Goal: Task Accomplishment & Management: Use online tool/utility

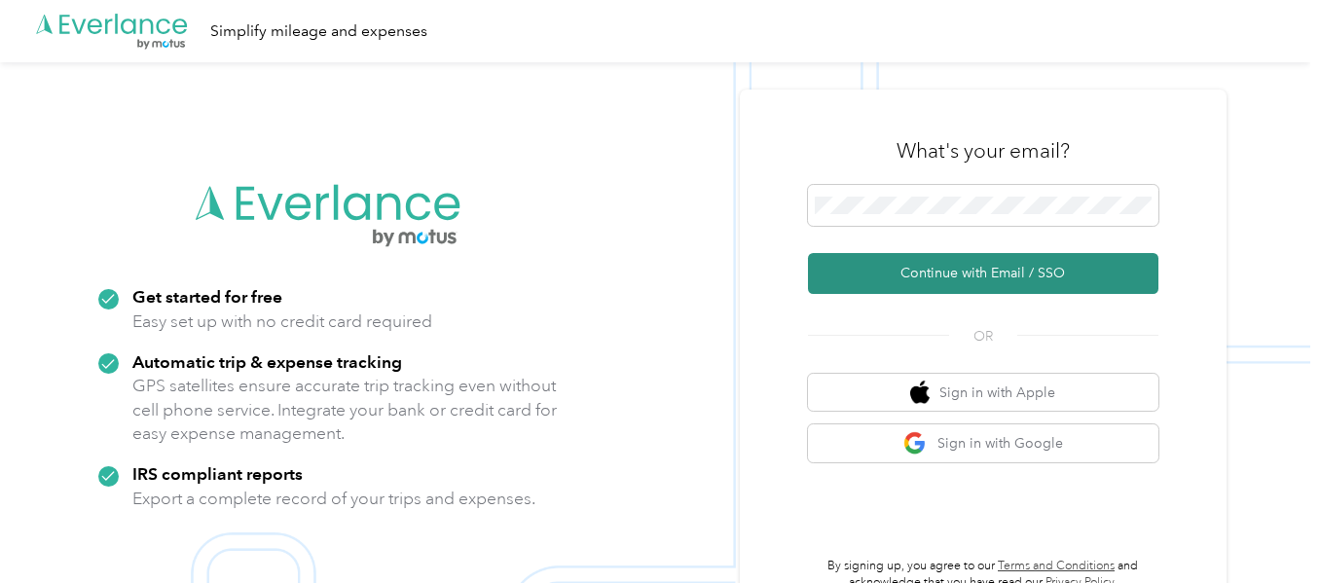
click at [983, 266] on button "Continue with Email / SSO" at bounding box center [983, 273] width 350 height 41
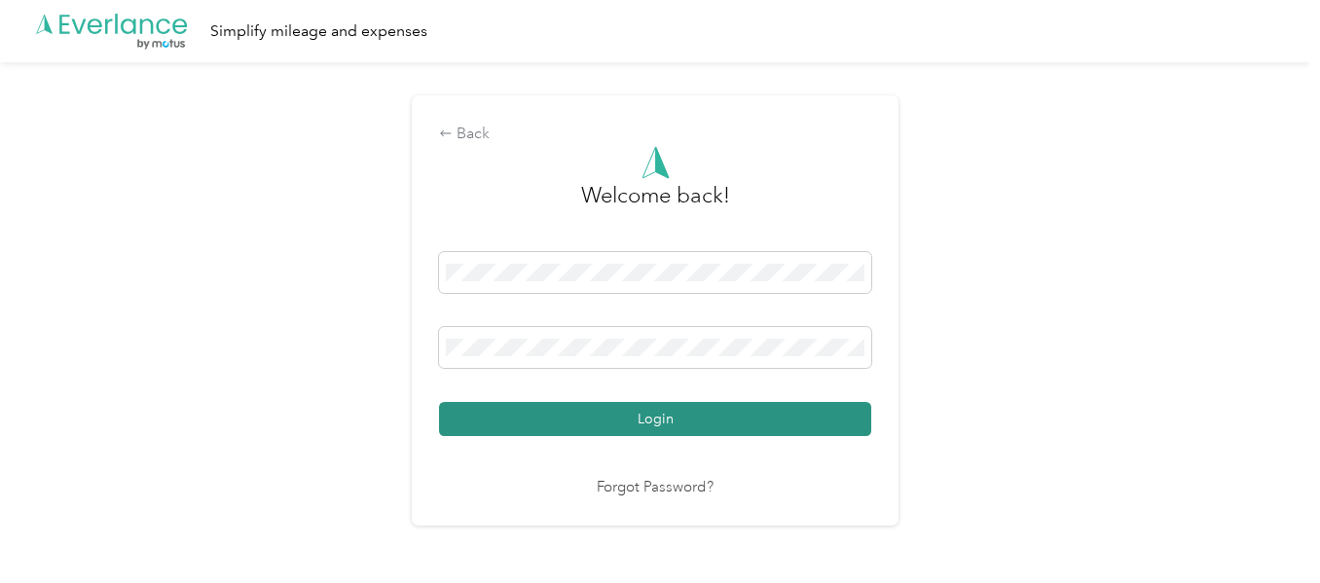
click at [668, 414] on button "Login" at bounding box center [655, 419] width 432 height 34
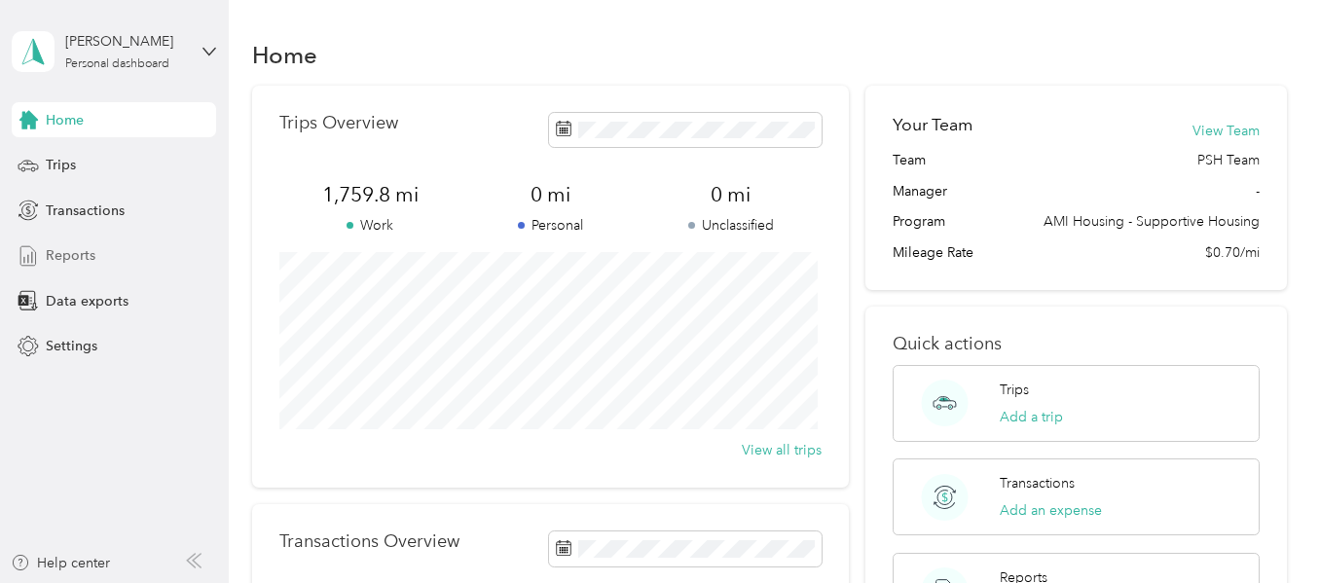
click at [88, 245] on div "Reports" at bounding box center [114, 256] width 204 height 35
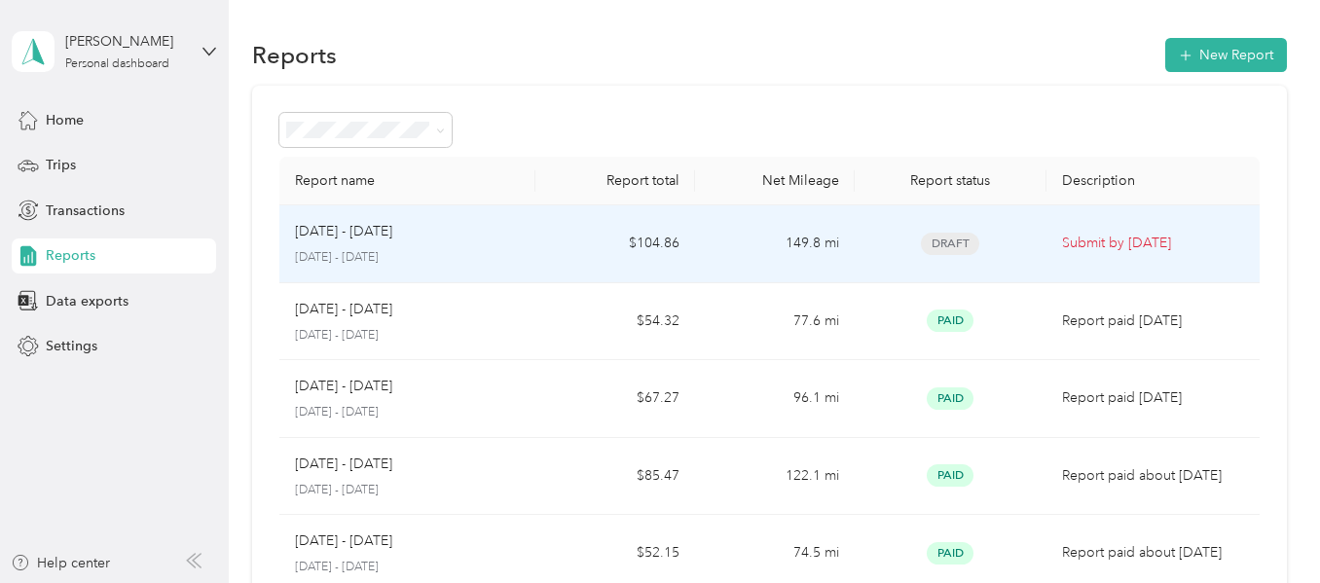
click at [443, 236] on div "[DATE] - [DATE]" at bounding box center [407, 231] width 224 height 21
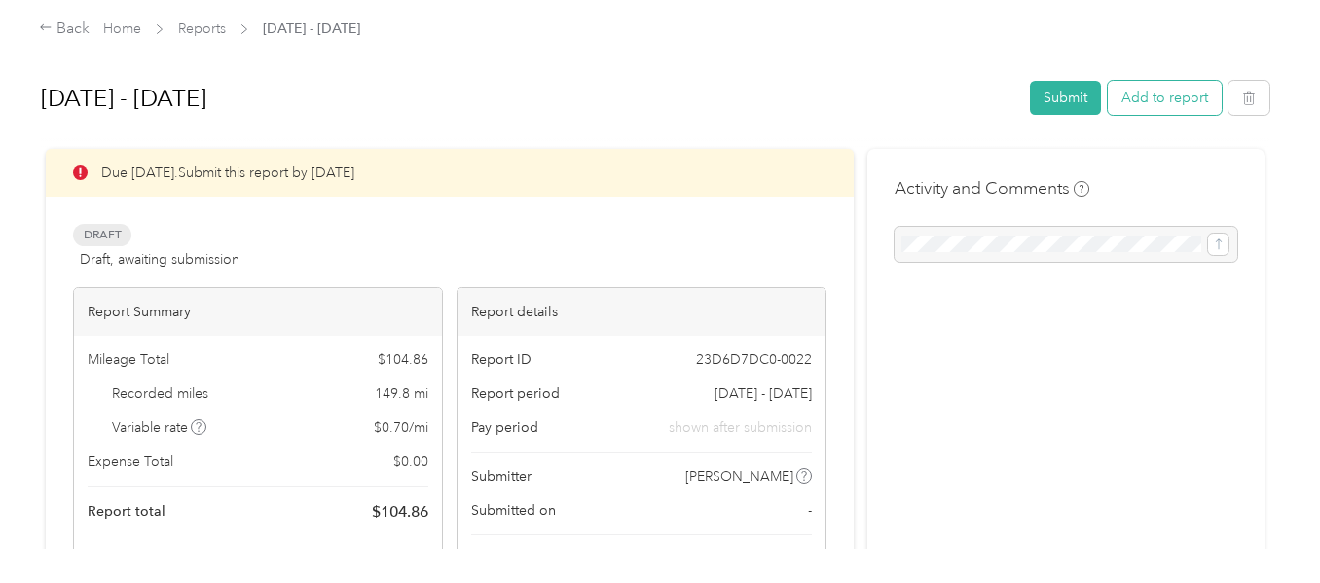
click at [1188, 94] on button "Add to report" at bounding box center [1165, 98] width 114 height 34
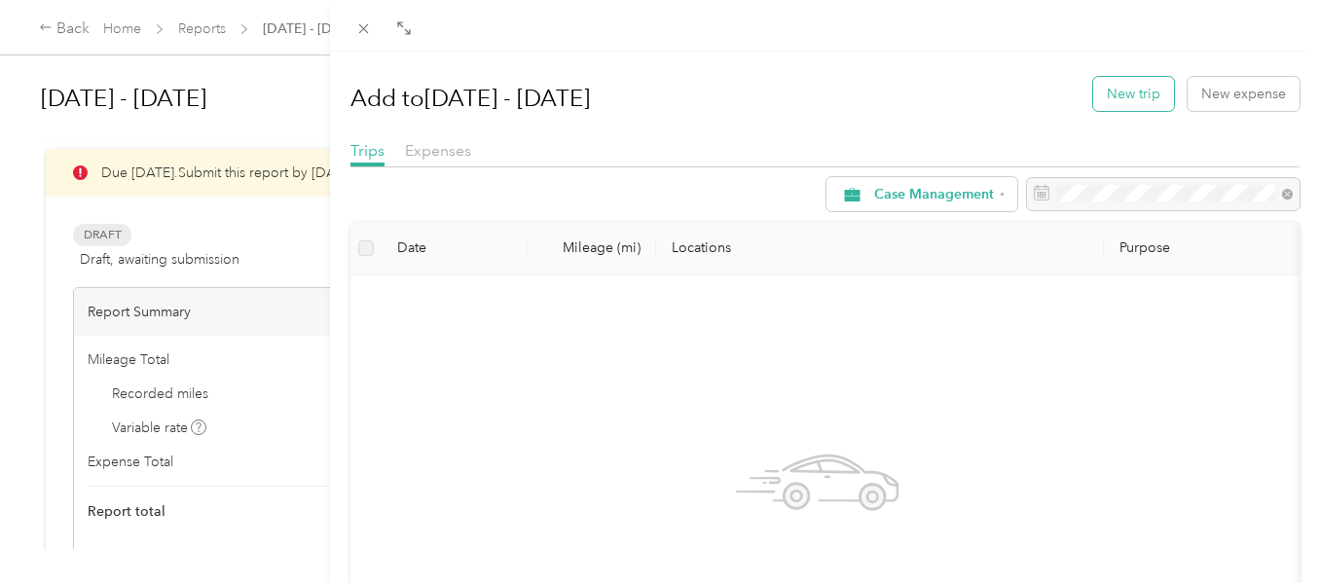
click at [1129, 88] on button "New trip" at bounding box center [1133, 94] width 81 height 34
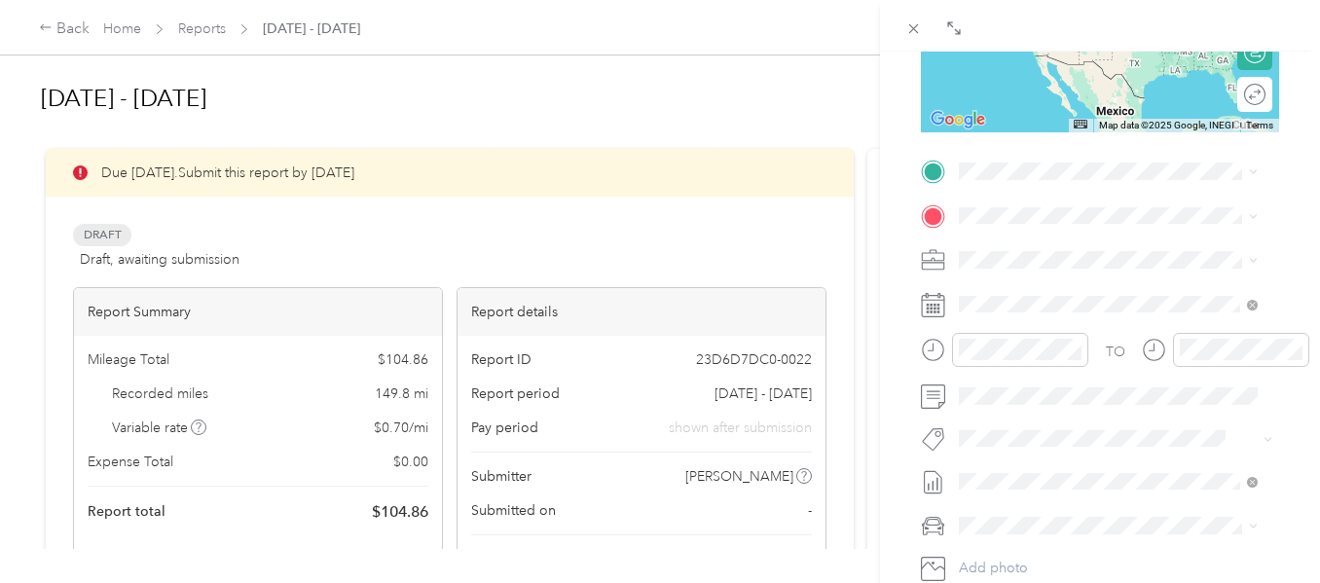
scroll to position [353, 0]
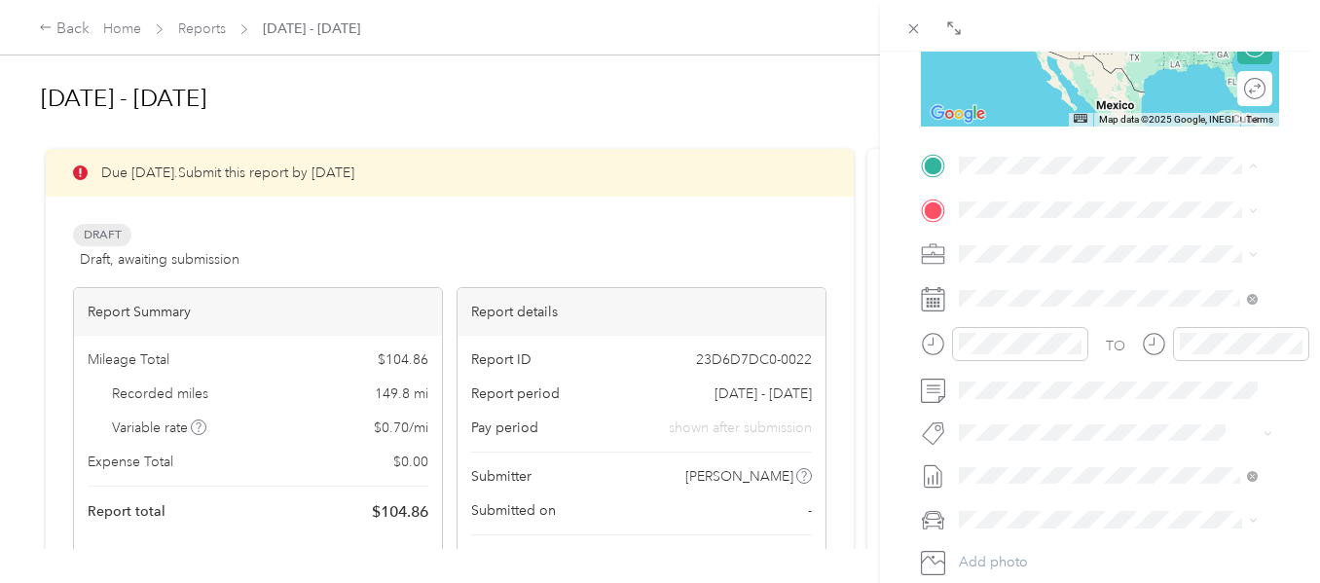
click at [1118, 412] on strong "Main Street Apartments" at bounding box center [1139, 403] width 152 height 18
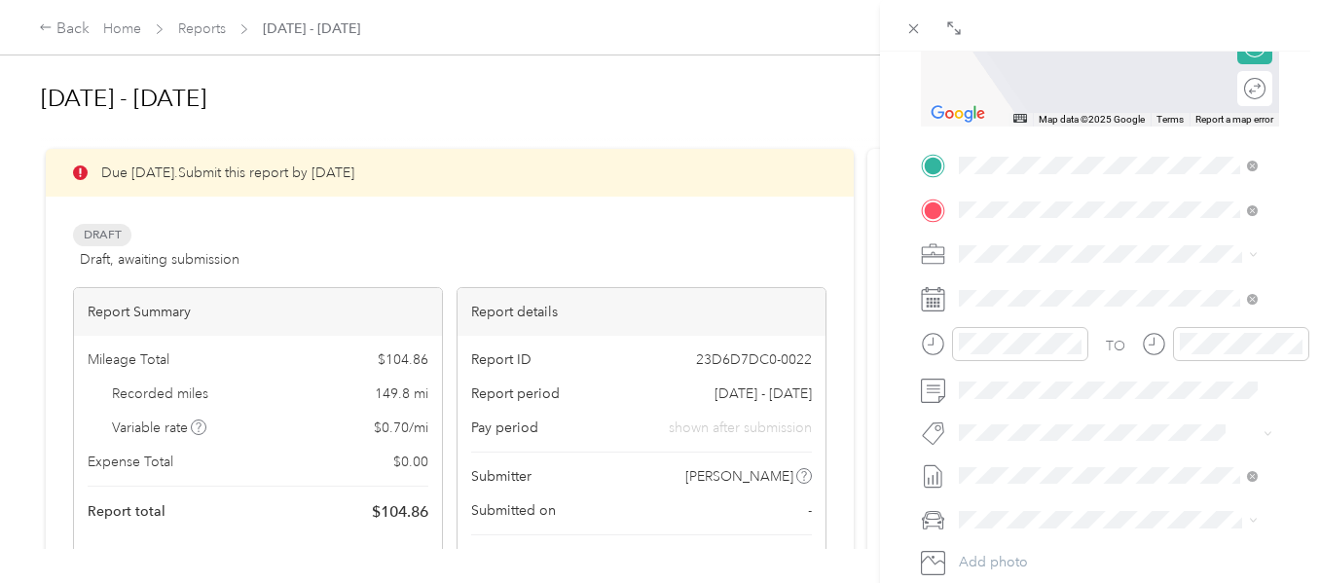
click at [1147, 300] on div "TEAM Phoenix House [STREET_ADDRESS][US_STATE]" at bounding box center [1102, 302] width 212 height 48
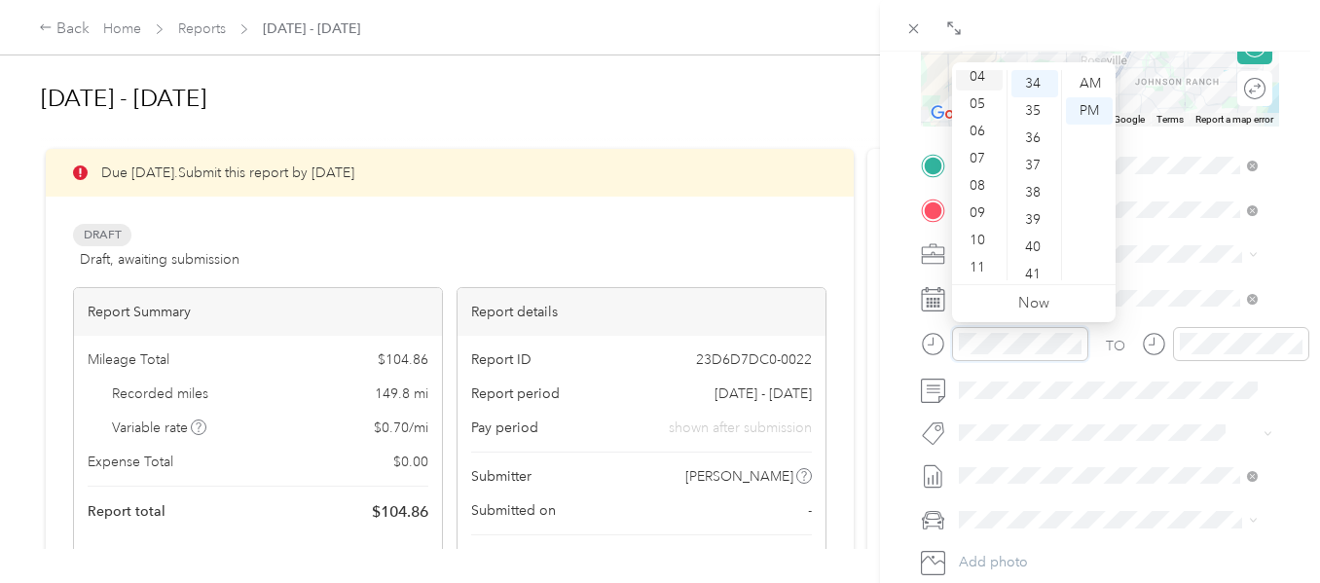
scroll to position [117, 0]
click at [981, 236] on div "10" at bounding box center [979, 239] width 47 height 27
click at [1031, 261] on div "55" at bounding box center [1034, 266] width 47 height 27
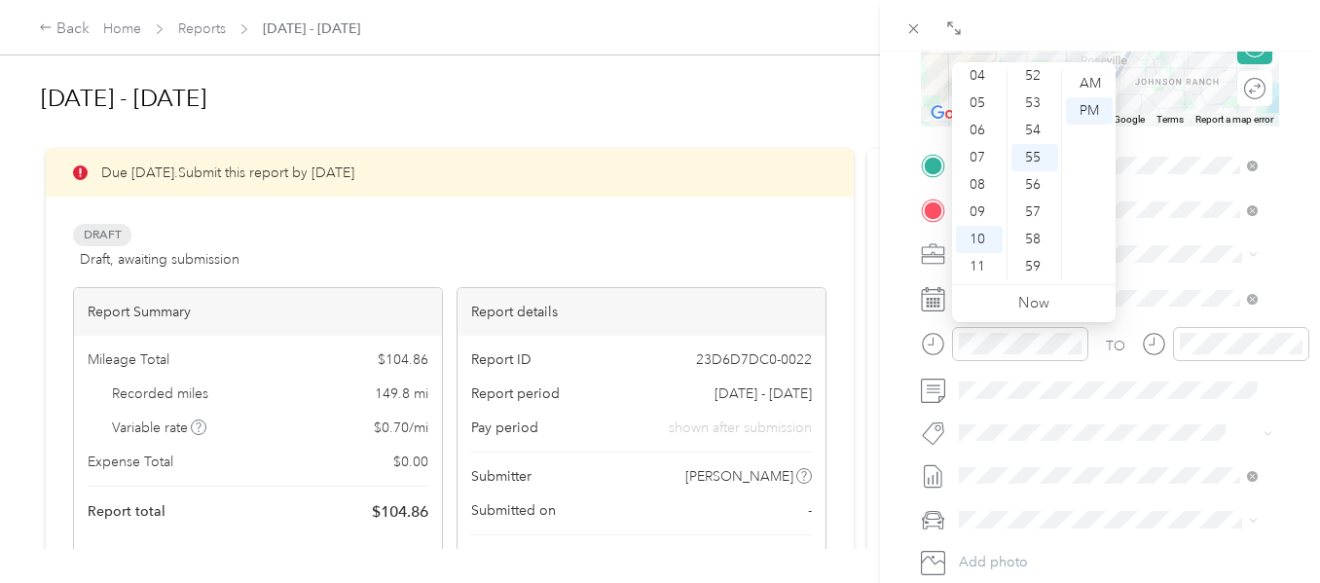
click at [1099, 68] on div "12 01 02 03 04 05 06 07 08 09 10 11 00 01 02 03 04 05 06 07 08 09 10 11 12 13 1…" at bounding box center [1034, 175] width 164 height 218
click at [1099, 73] on div "AM" at bounding box center [1089, 83] width 47 height 27
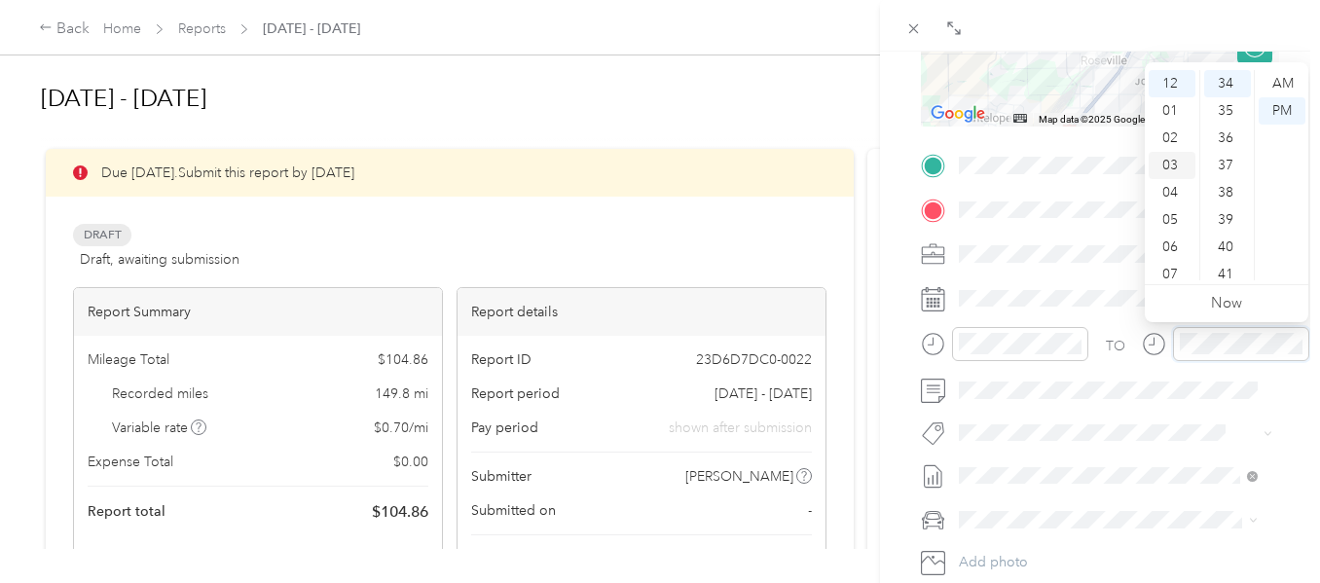
scroll to position [117, 0]
click at [1166, 263] on div "11" at bounding box center [1172, 266] width 47 height 27
click at [1231, 103] on div "10" at bounding box center [1227, 110] width 47 height 27
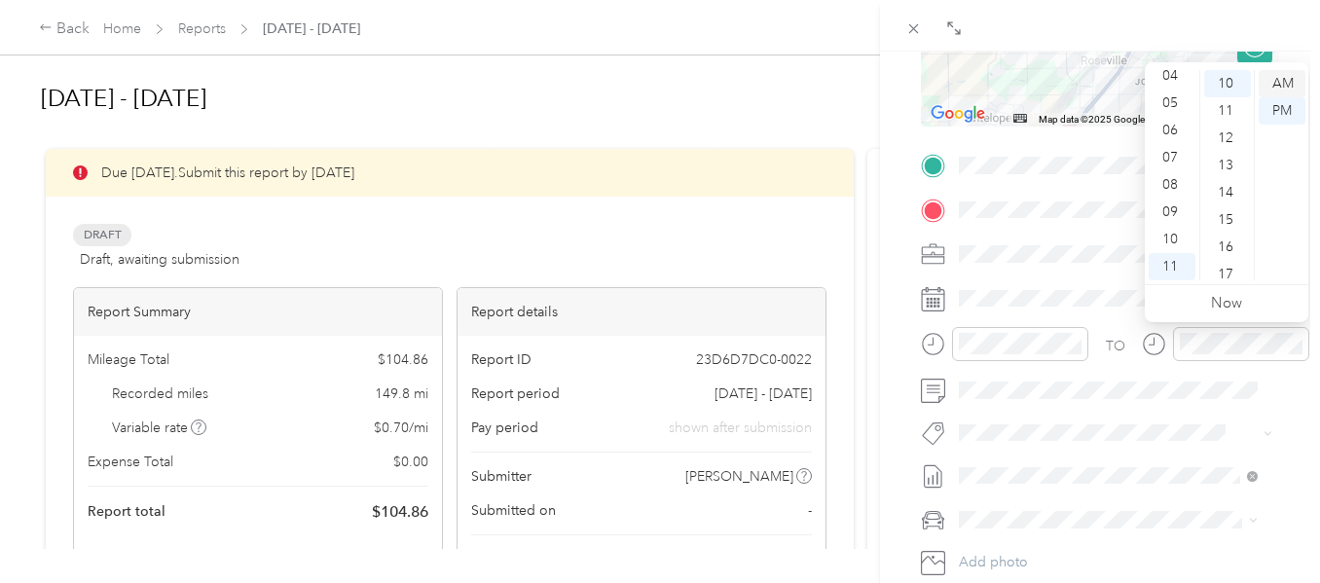
click at [1286, 80] on div "AM" at bounding box center [1282, 83] width 47 height 27
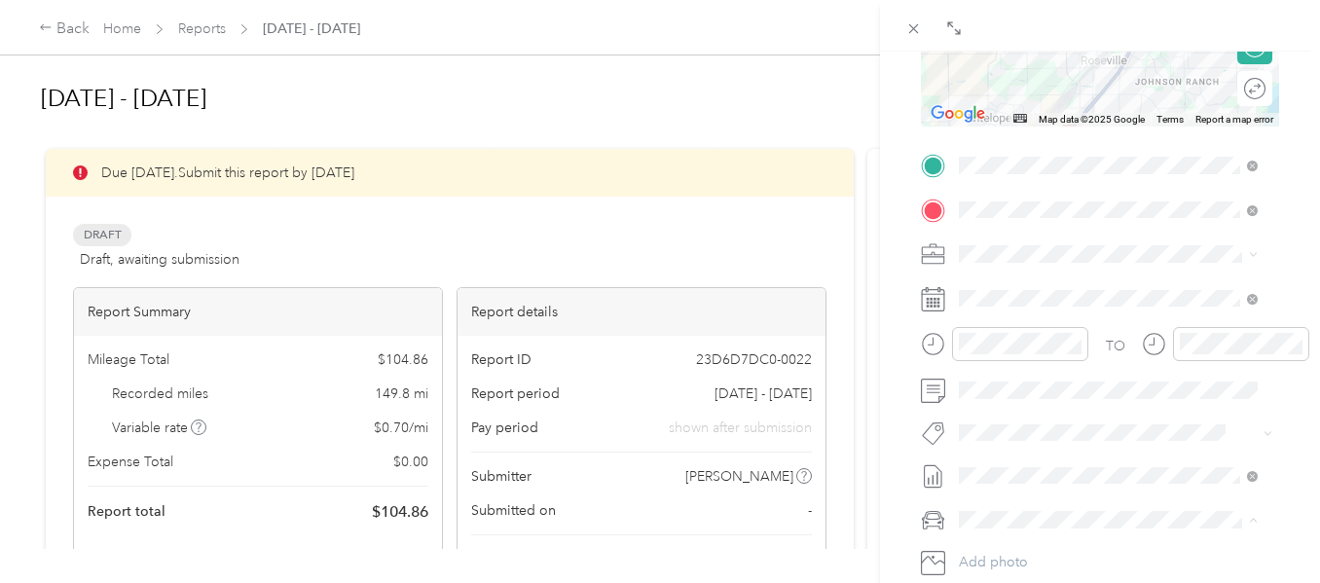
click at [1002, 556] on li "Chrysler pt cruiser" at bounding box center [1108, 554] width 313 height 34
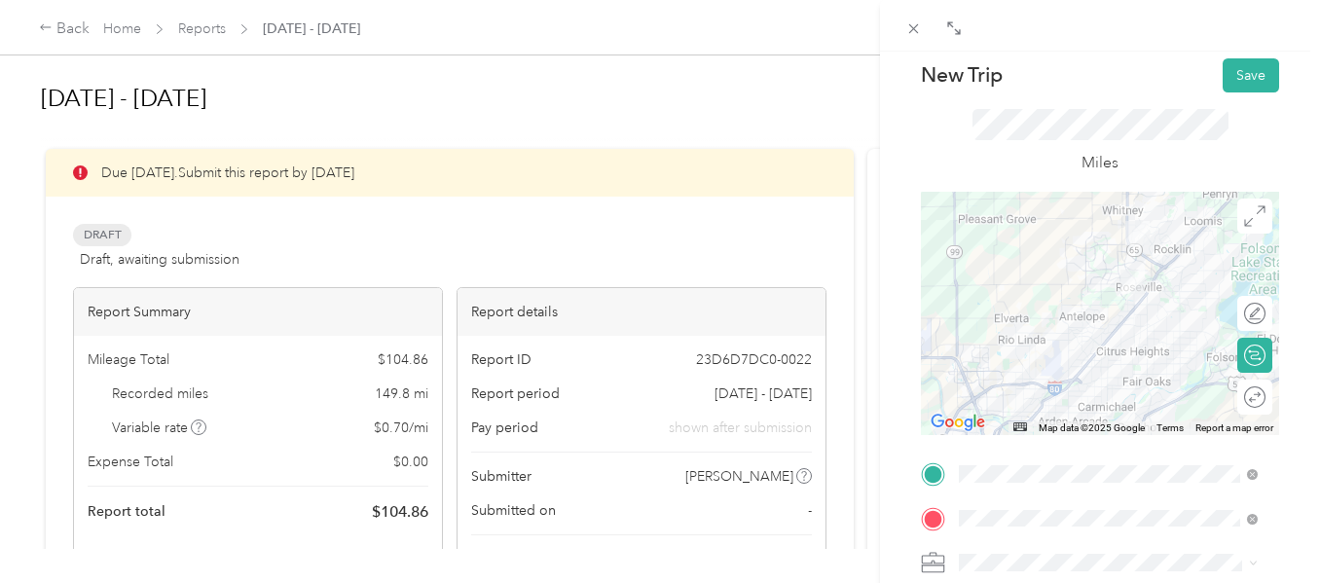
scroll to position [41, 0]
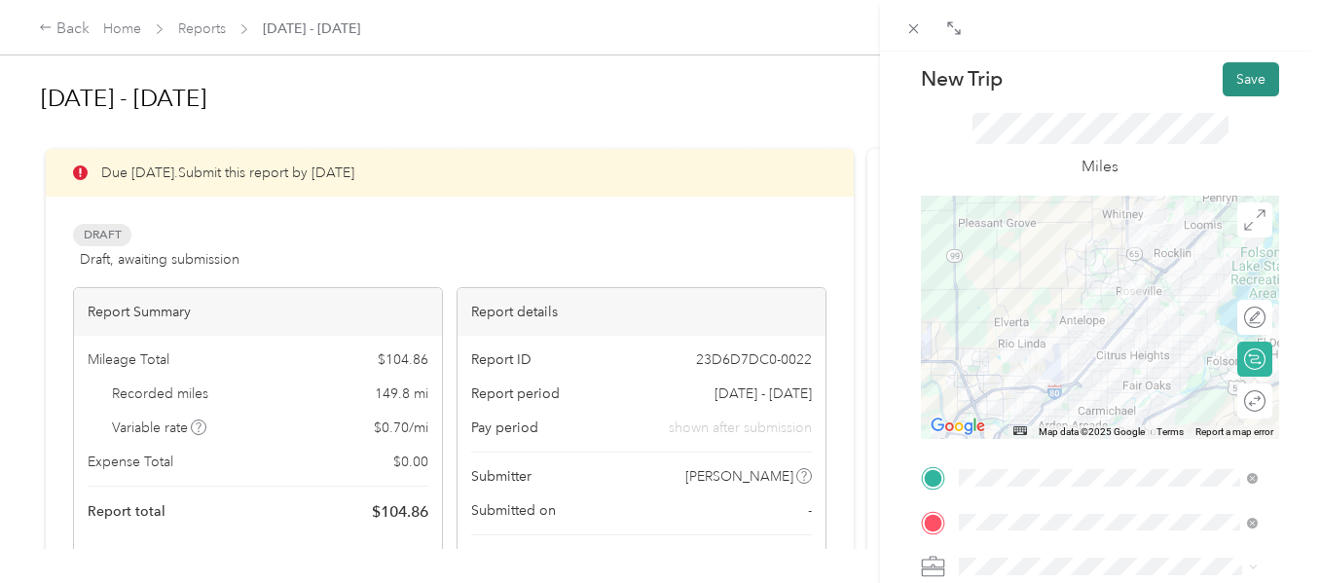
click at [1232, 75] on button "Save" at bounding box center [1251, 79] width 56 height 34
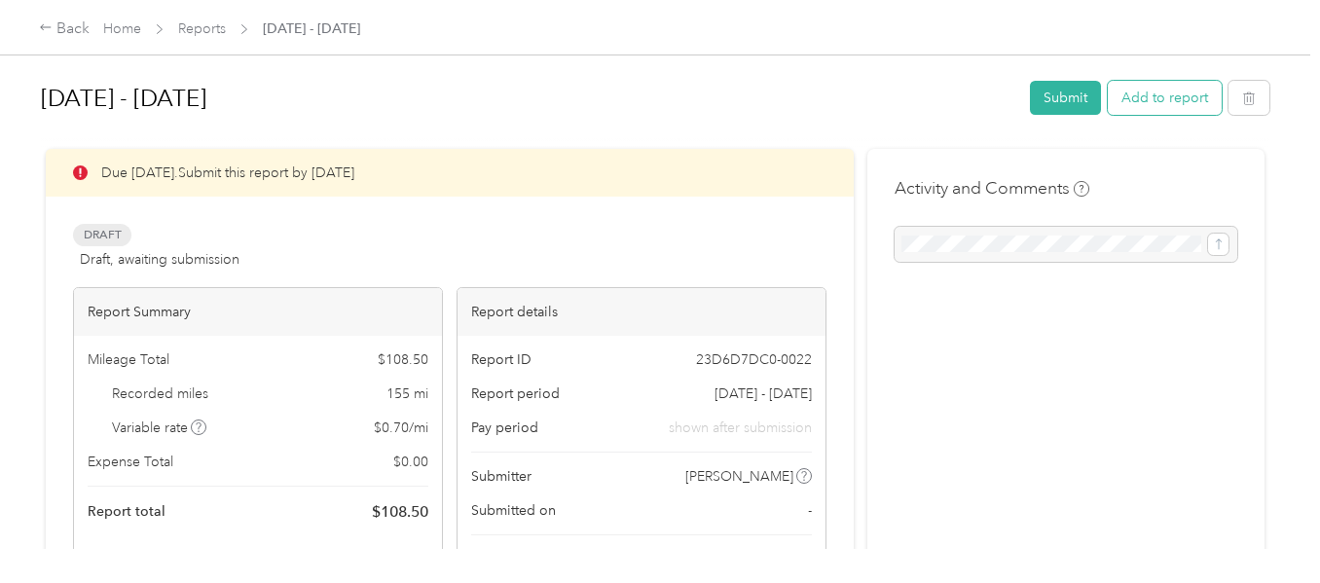
click at [1139, 95] on button "Add to report" at bounding box center [1165, 98] width 114 height 34
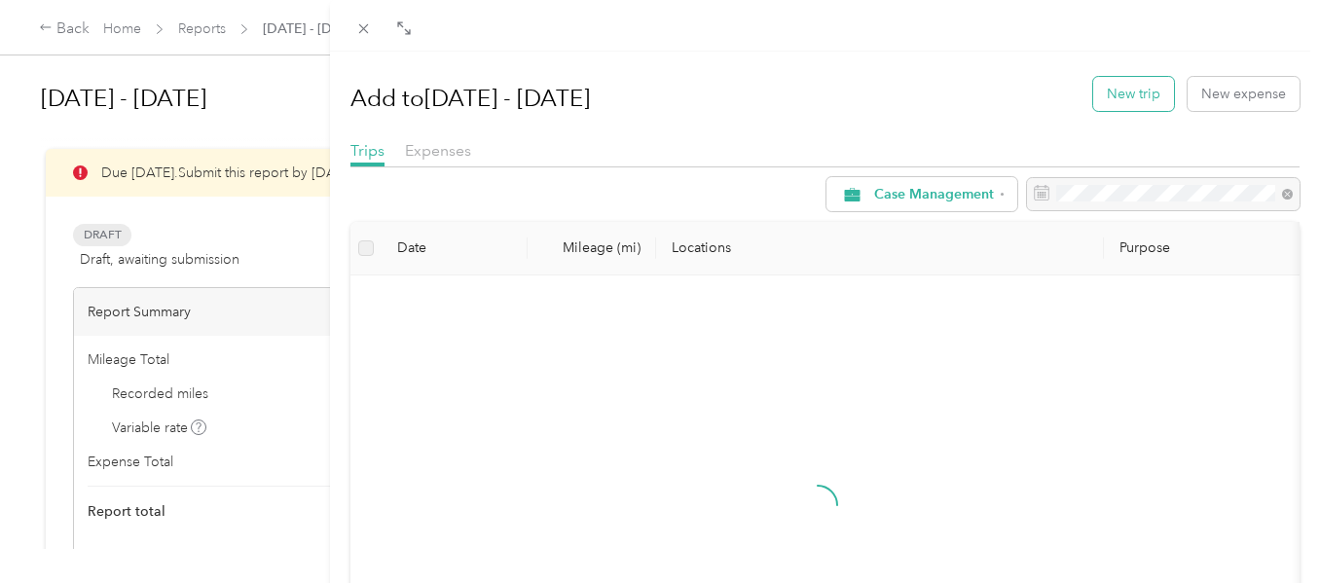
click at [1118, 84] on button "New trip" at bounding box center [1133, 94] width 81 height 34
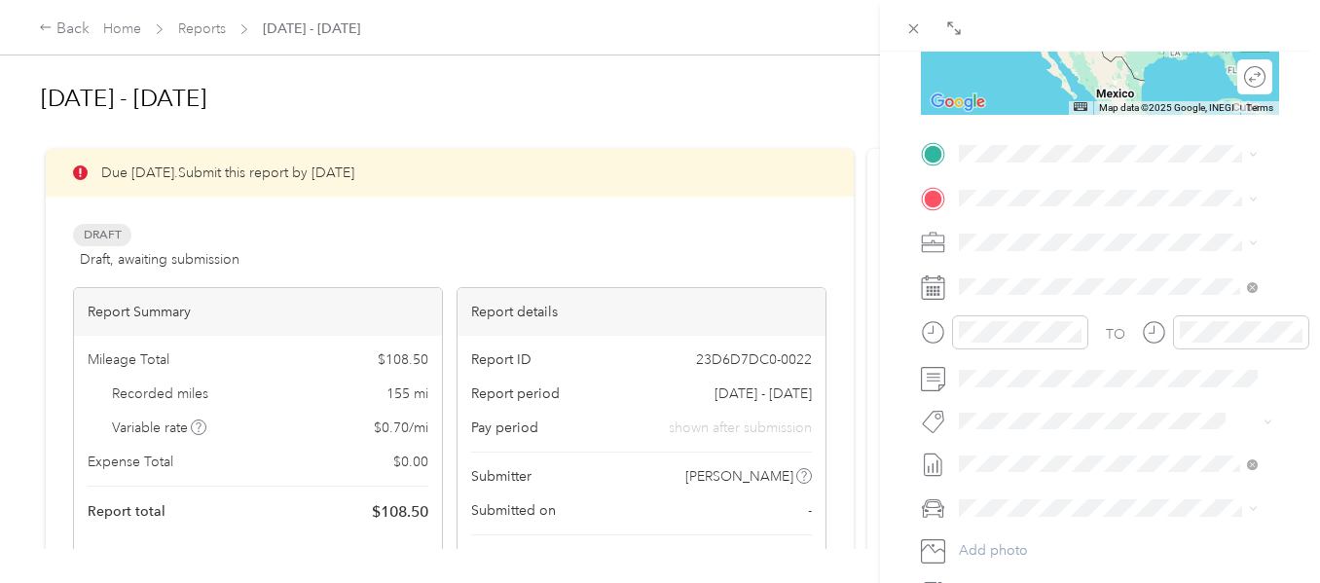
scroll to position [382, 0]
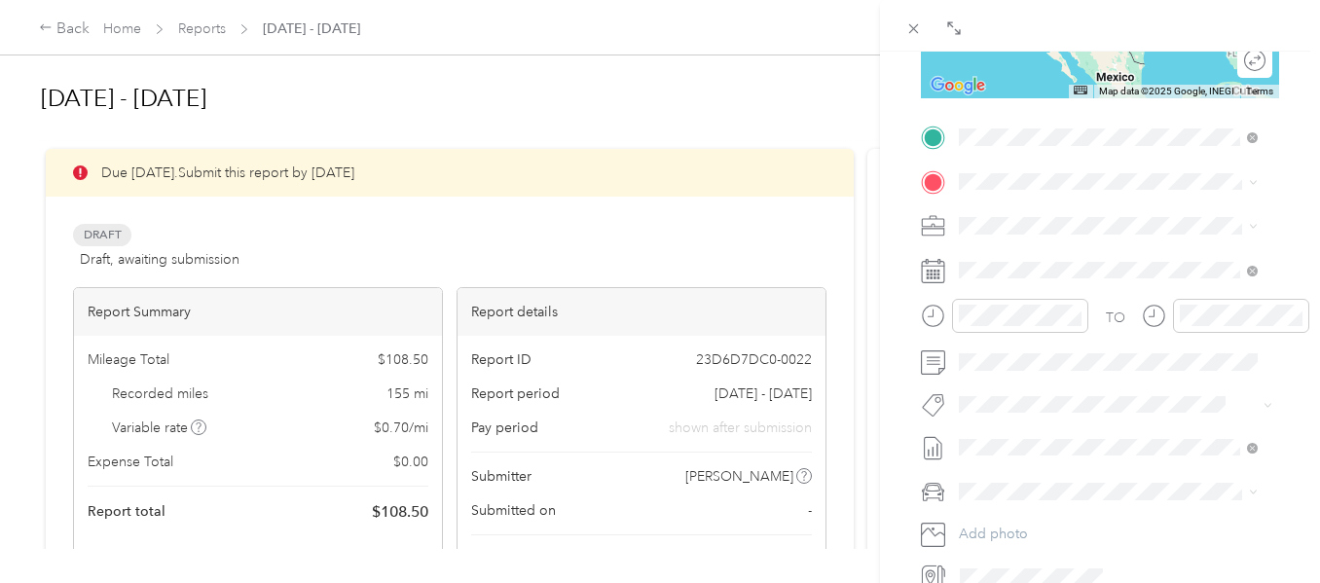
click at [1103, 227] on div "TEAM Phoenix House [STREET_ADDRESS][US_STATE]" at bounding box center [1102, 229] width 212 height 48
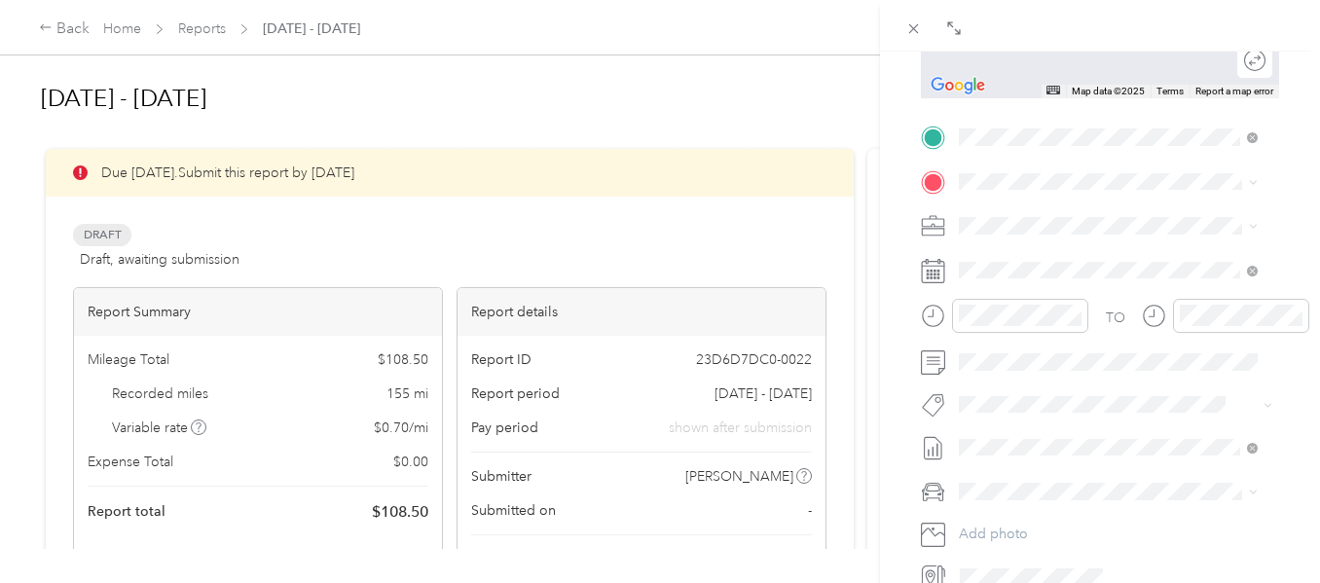
click at [1163, 277] on div "TEAM [GEOGRAPHIC_DATA] [STREET_ADDRESS][US_STATE]" at bounding box center [1102, 270] width 212 height 48
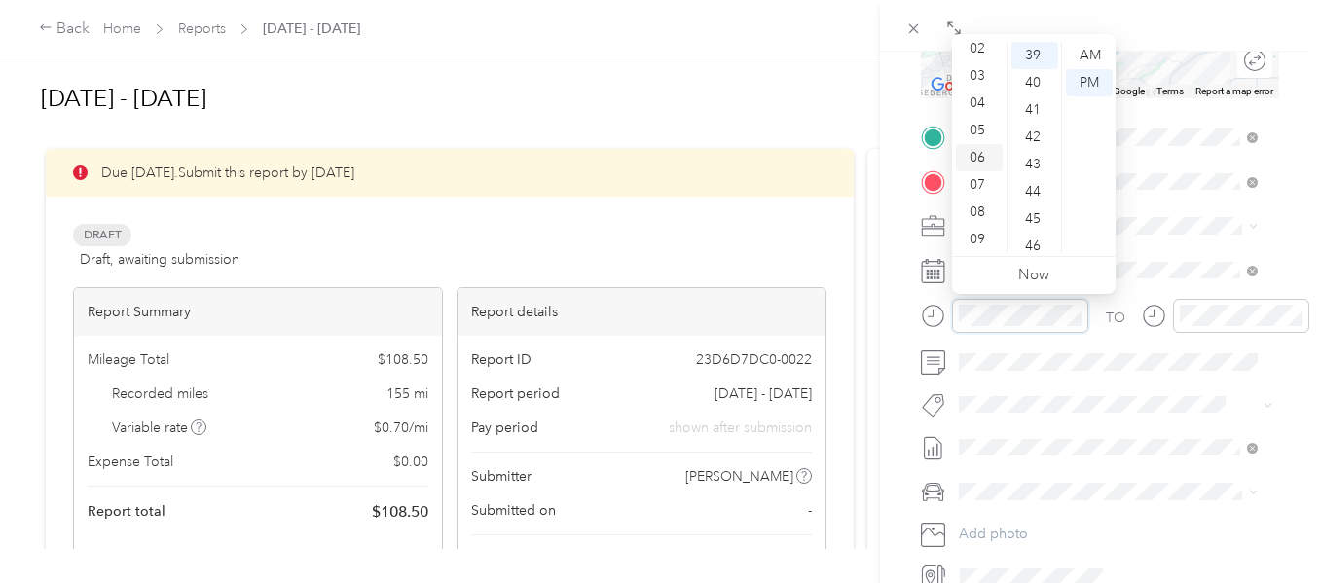
scroll to position [117, 0]
click at [981, 231] on div "11" at bounding box center [979, 238] width 47 height 27
click at [1036, 173] on div "15" at bounding box center [1034, 179] width 47 height 27
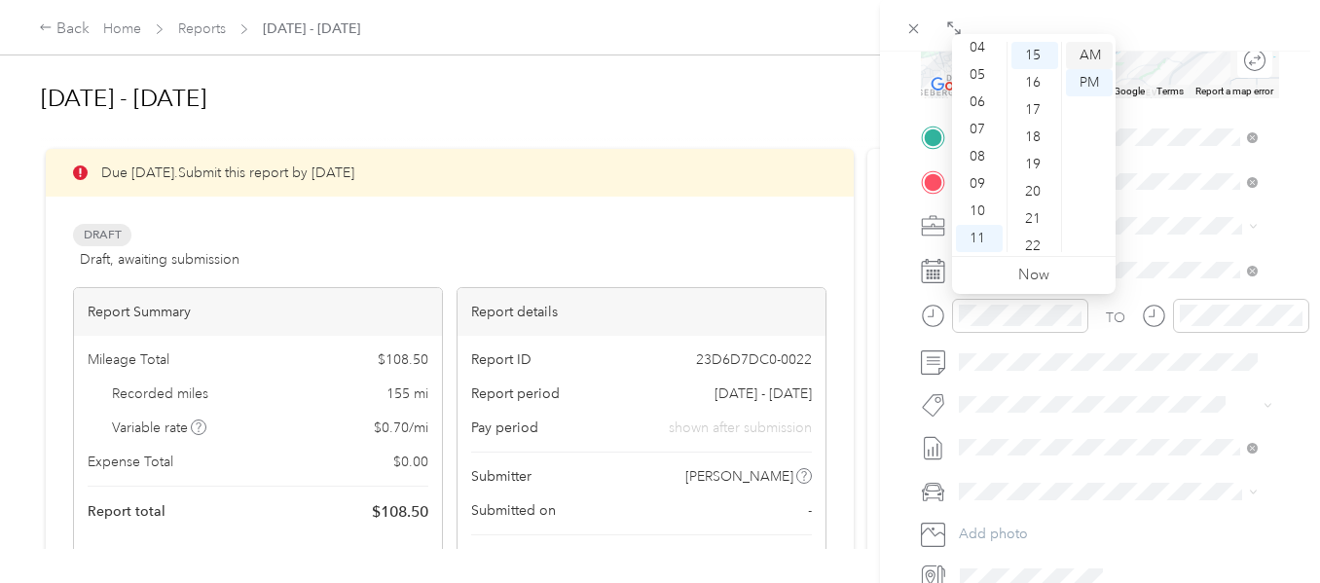
click at [1093, 46] on div "AM" at bounding box center [1089, 55] width 47 height 27
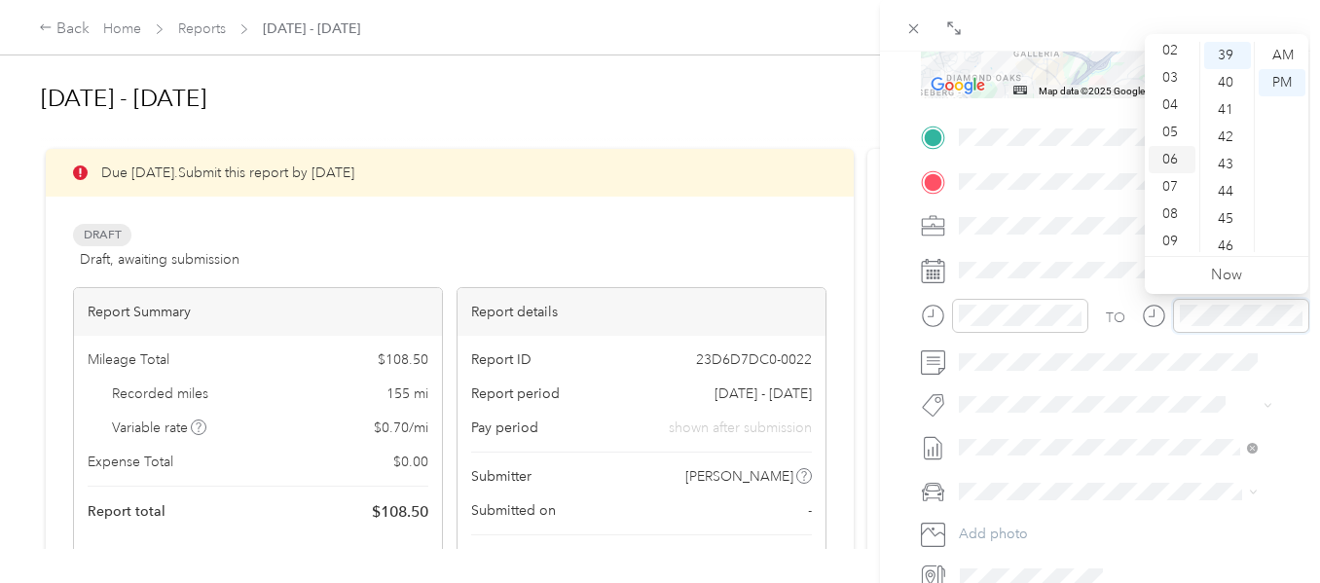
scroll to position [117, 0]
click at [1167, 229] on div "11" at bounding box center [1172, 238] width 47 height 27
click at [1227, 129] on div "35" at bounding box center [1227, 141] width 47 height 27
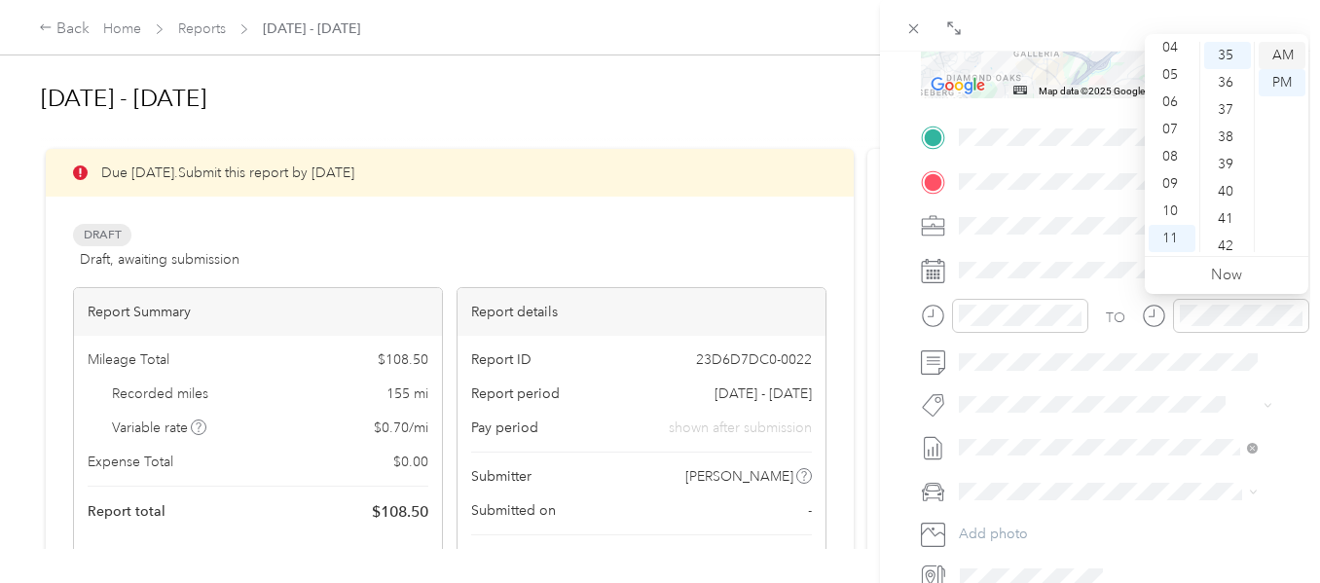
click at [1281, 49] on div "AM" at bounding box center [1282, 55] width 47 height 27
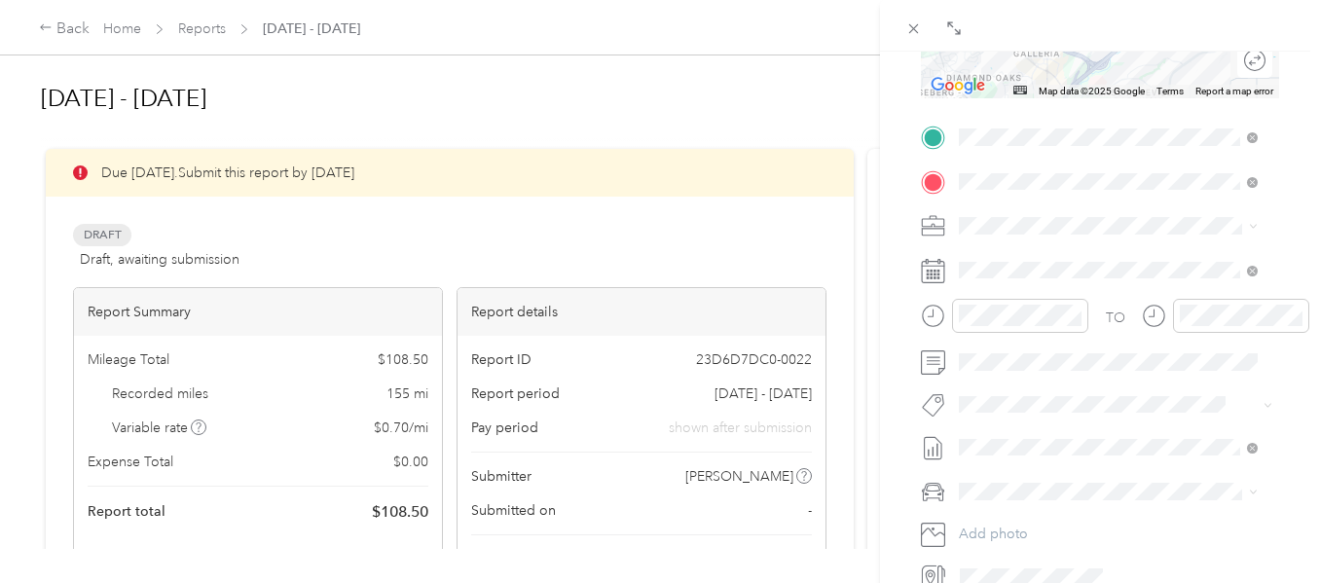
click at [1031, 525] on span "Chrysler pt cruiser" at bounding box center [1022, 526] width 112 height 17
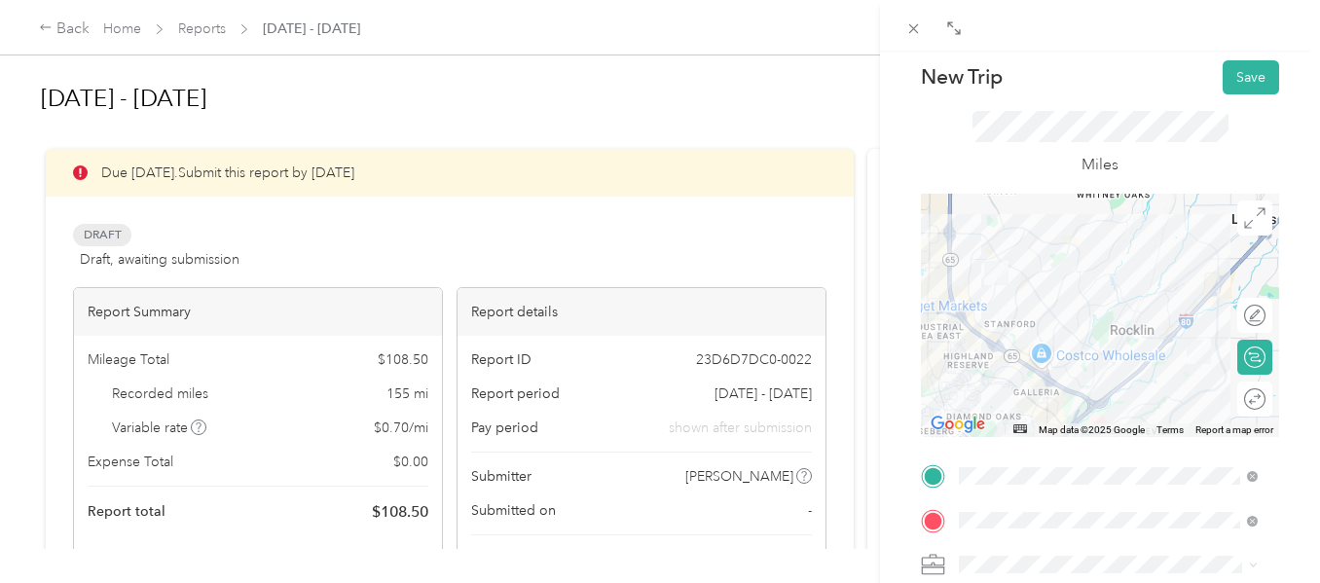
scroll to position [0, 0]
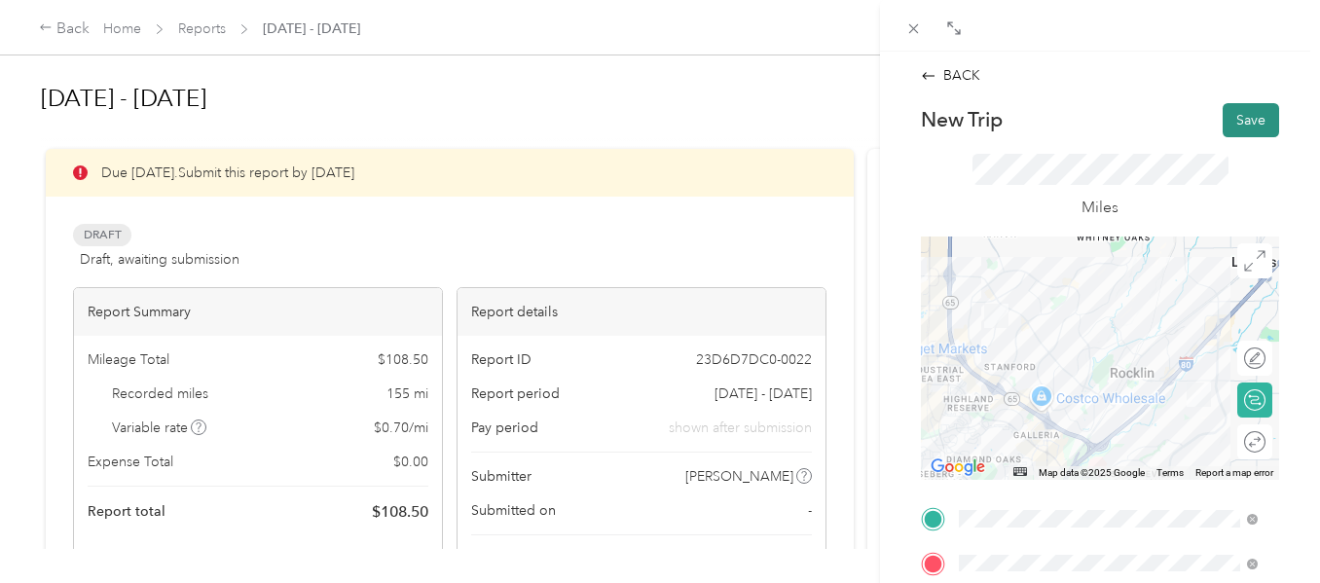
click at [1228, 117] on button "Save" at bounding box center [1251, 120] width 56 height 34
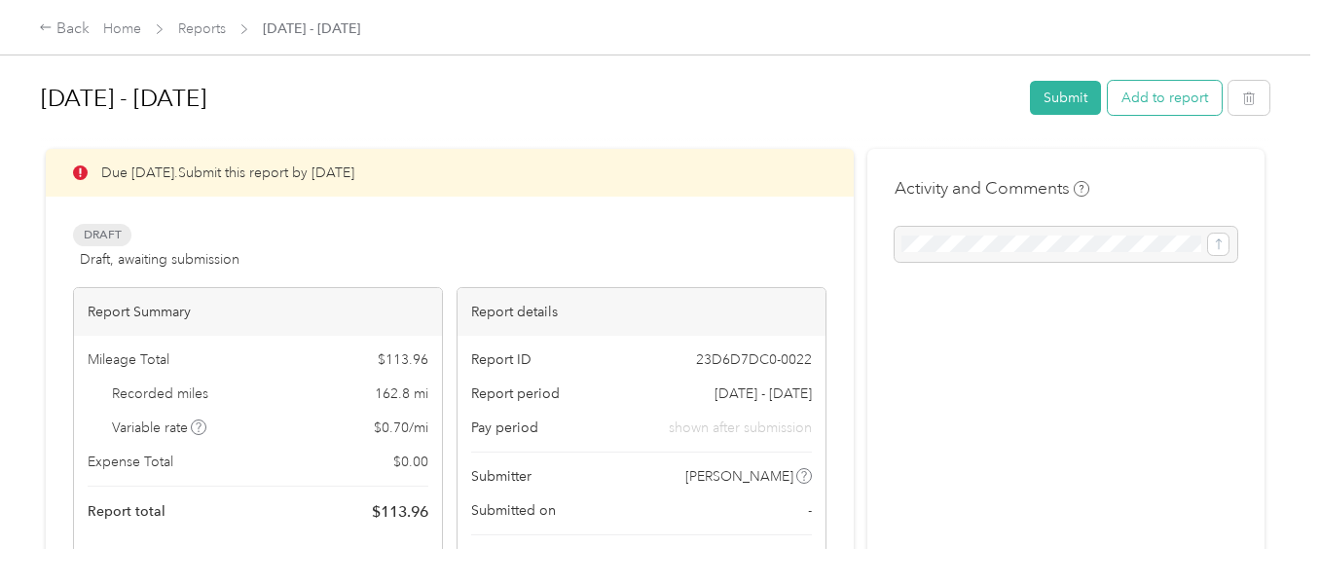
click at [1169, 101] on button "Add to report" at bounding box center [1165, 98] width 114 height 34
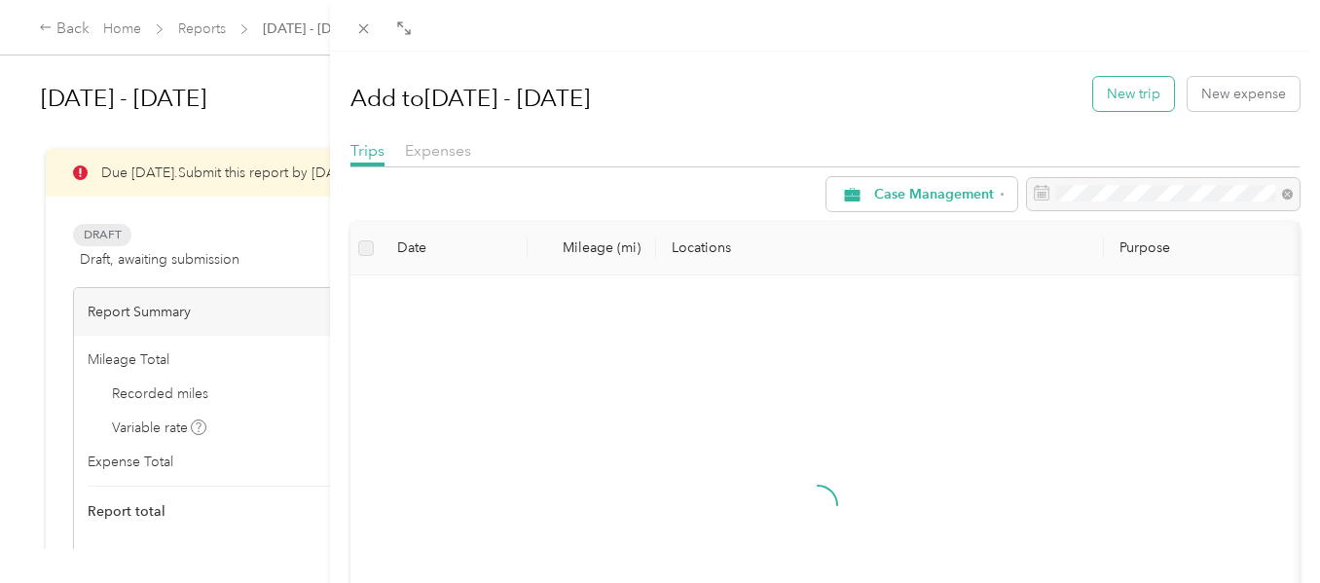
click at [1111, 95] on button "New trip" at bounding box center [1133, 94] width 81 height 34
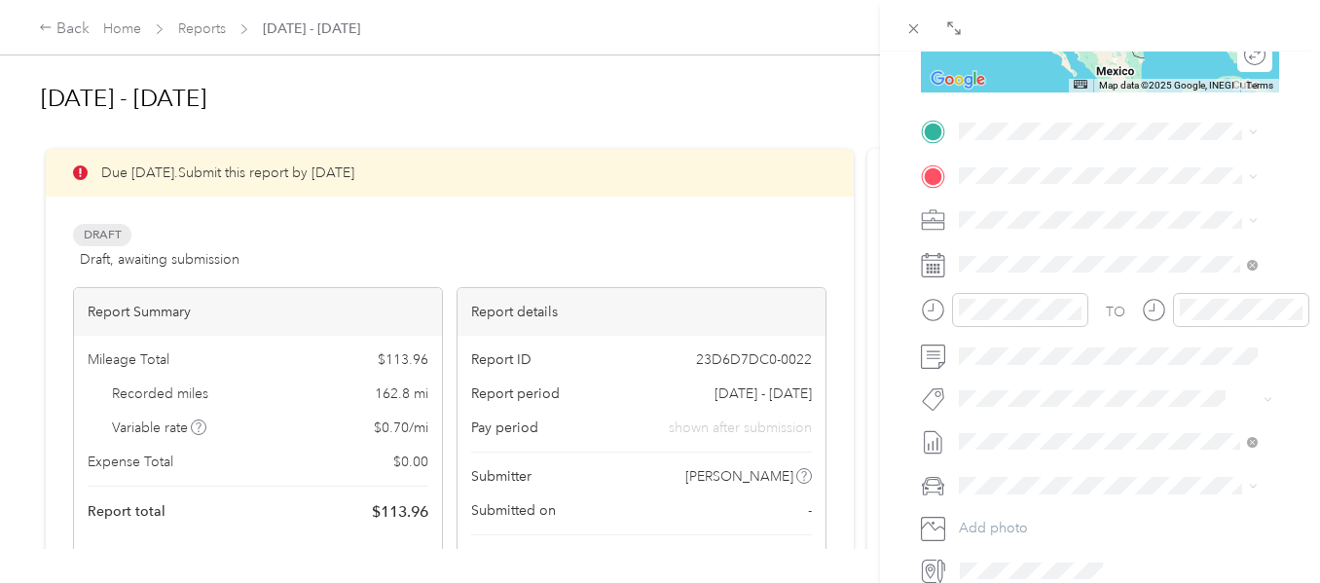
scroll to position [389, 0]
click at [1085, 234] on span "[STREET_ADDRESS][US_STATE]" at bounding box center [1093, 235] width 195 height 17
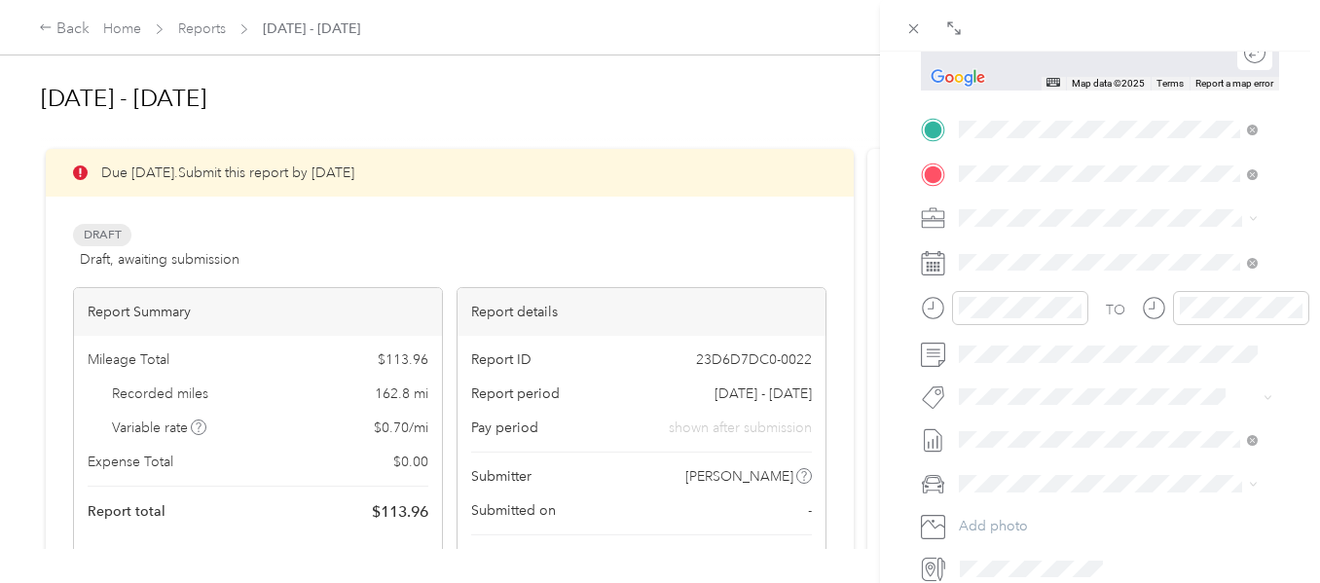
click at [1043, 265] on div "TEAM Meadow Manor [STREET_ADDRESS][US_STATE]" at bounding box center [1102, 266] width 212 height 48
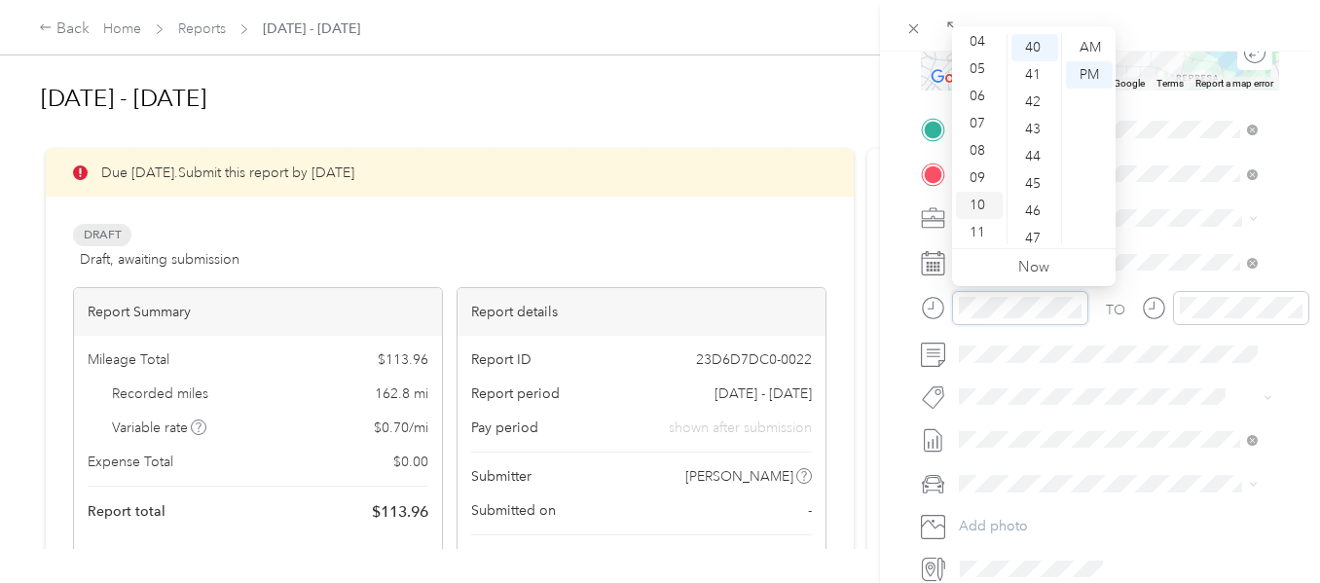
scroll to position [117, 0]
click at [978, 224] on div "11" at bounding box center [979, 230] width 47 height 27
click at [1035, 35] on div "40" at bounding box center [1034, 47] width 47 height 27
click at [1085, 44] on div "AM" at bounding box center [1089, 47] width 47 height 27
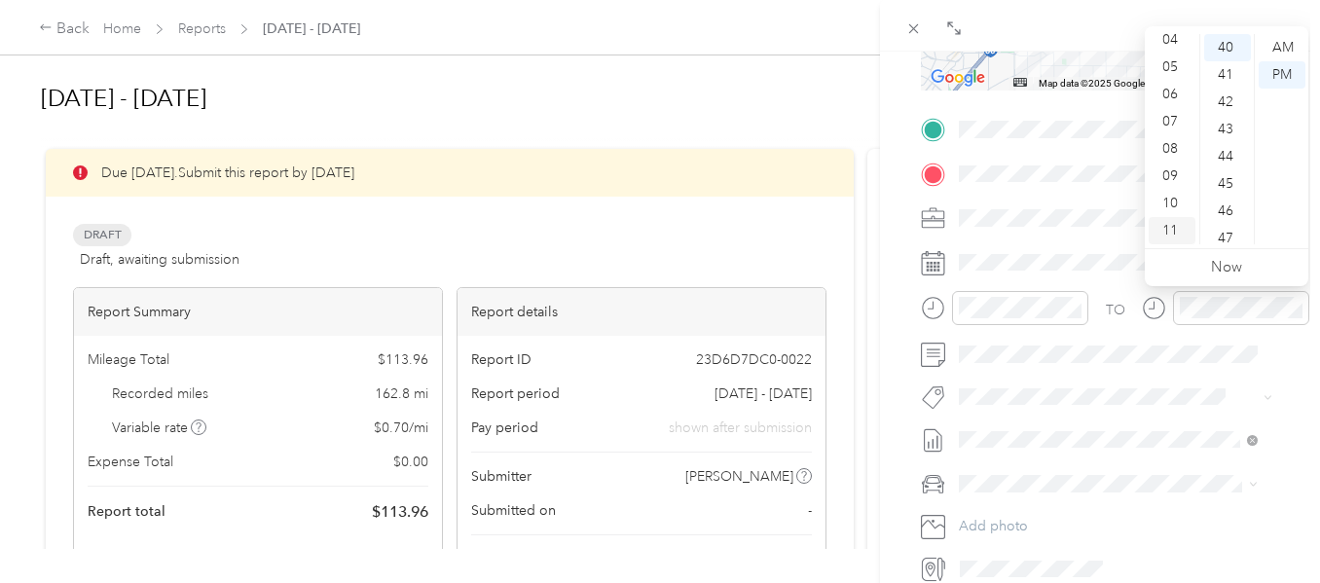
click at [1166, 218] on div "11" at bounding box center [1172, 230] width 47 height 27
click at [1224, 194] on div "58" at bounding box center [1227, 203] width 47 height 27
click at [1288, 39] on div "AM" at bounding box center [1282, 47] width 47 height 27
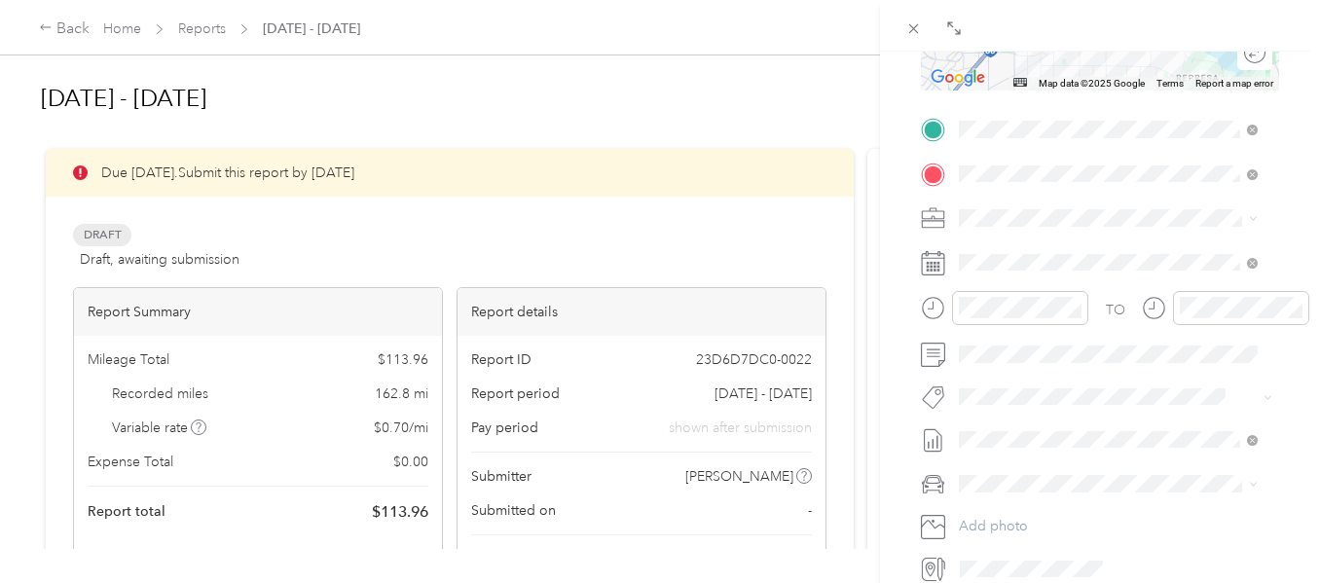
click at [1002, 515] on span "Chrysler pt cruiser" at bounding box center [1022, 512] width 112 height 17
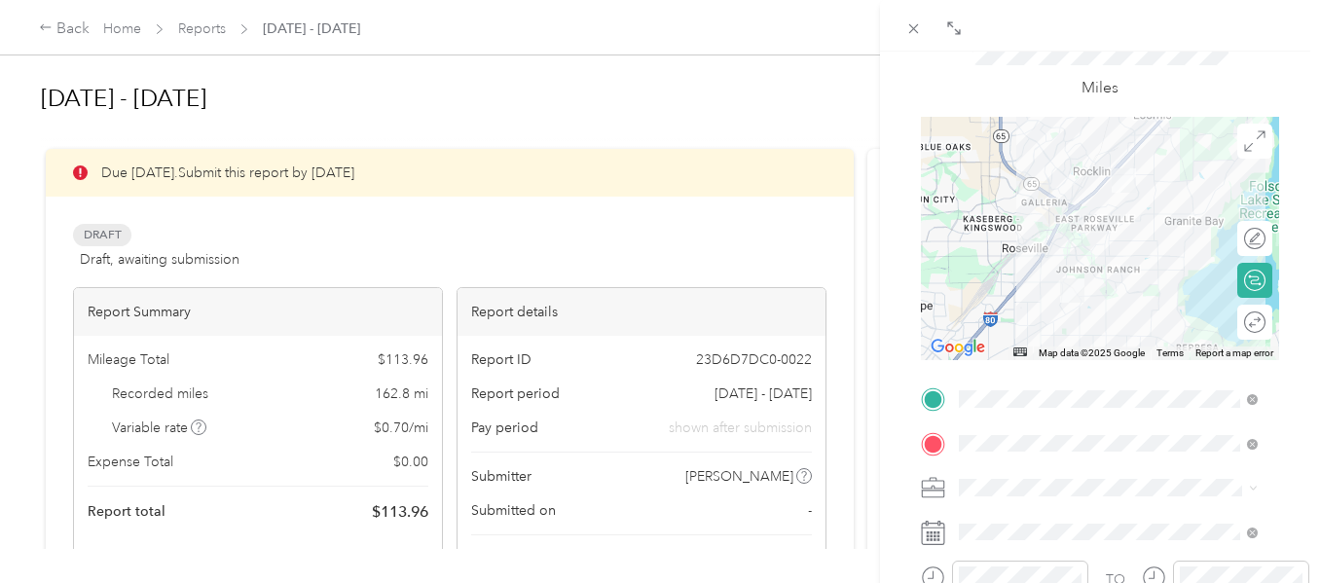
scroll to position [17, 0]
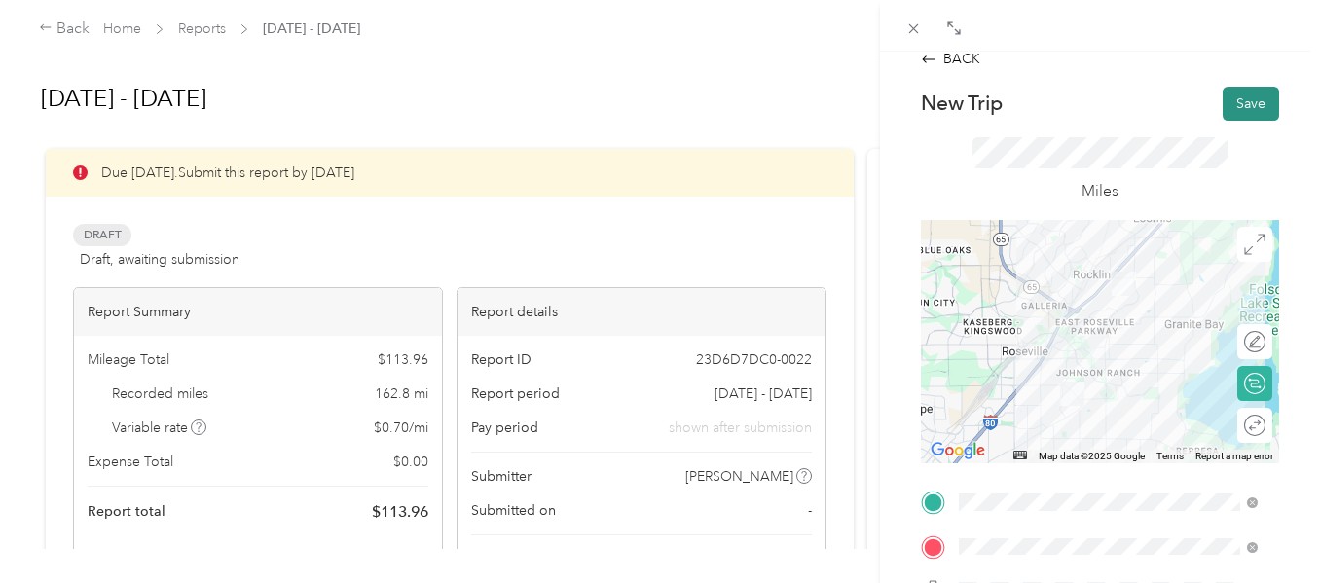
click at [1223, 94] on button "Save" at bounding box center [1251, 104] width 56 height 34
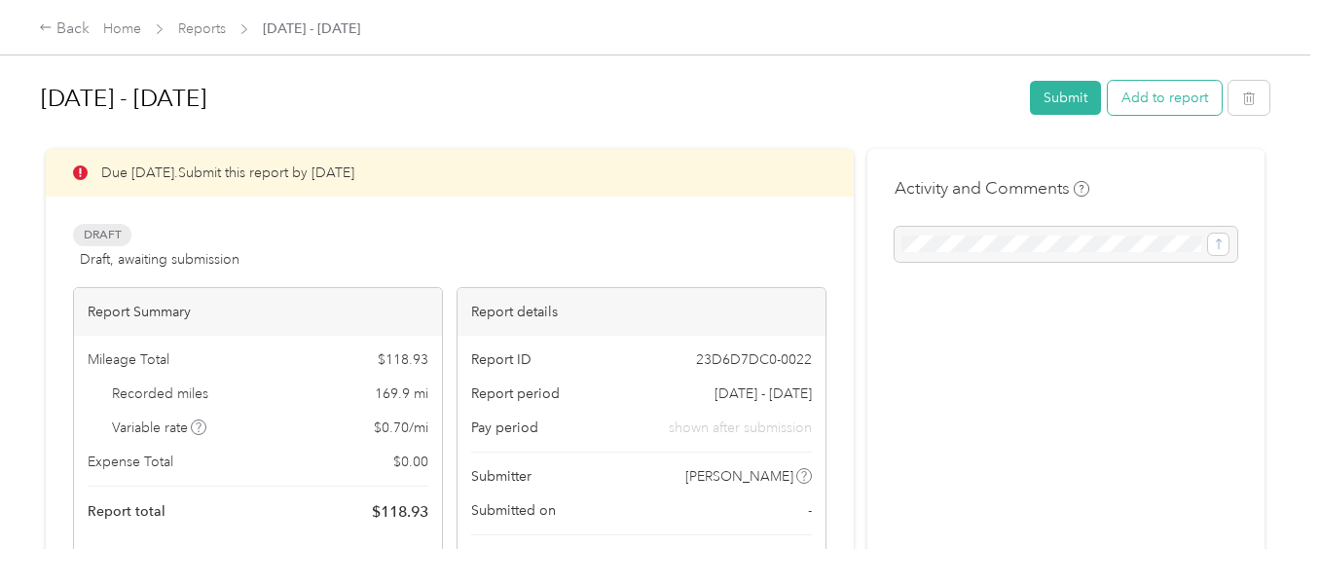
click at [1165, 92] on button "Add to report" at bounding box center [1165, 98] width 114 height 34
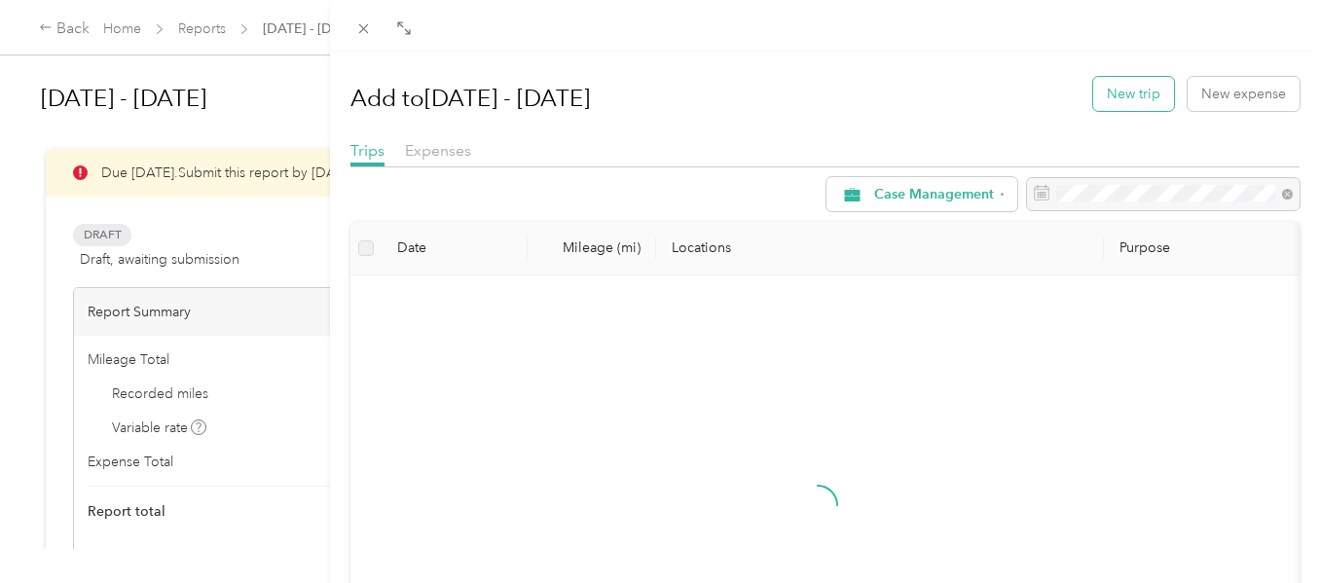
click at [1108, 89] on button "New trip" at bounding box center [1133, 94] width 81 height 34
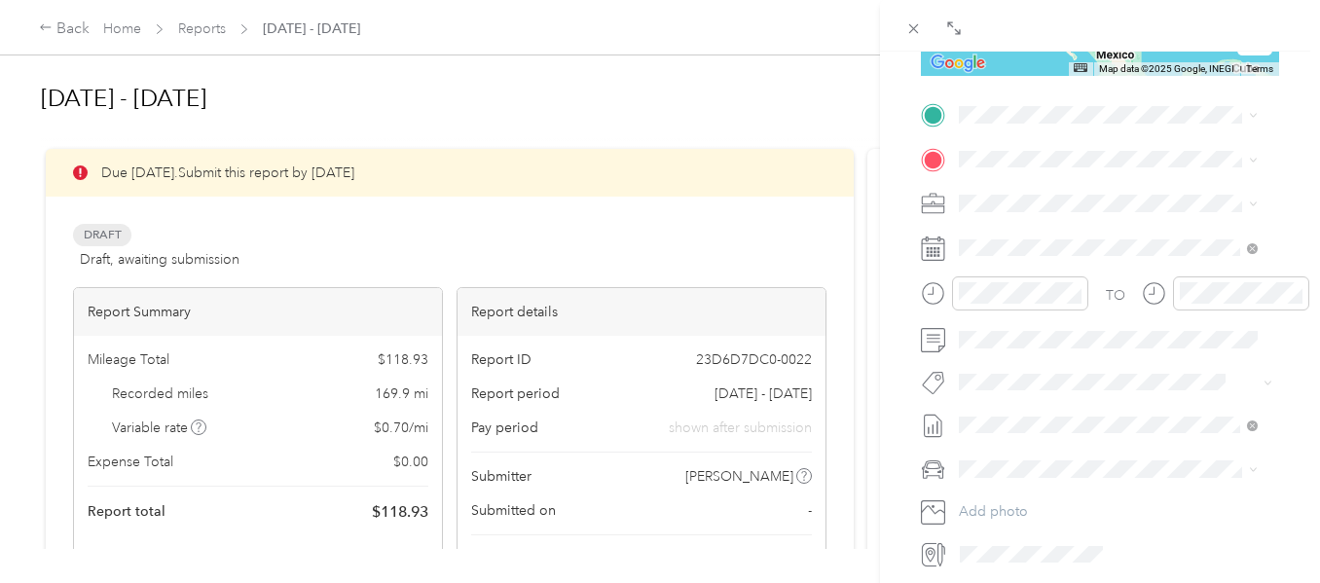
scroll to position [421, 0]
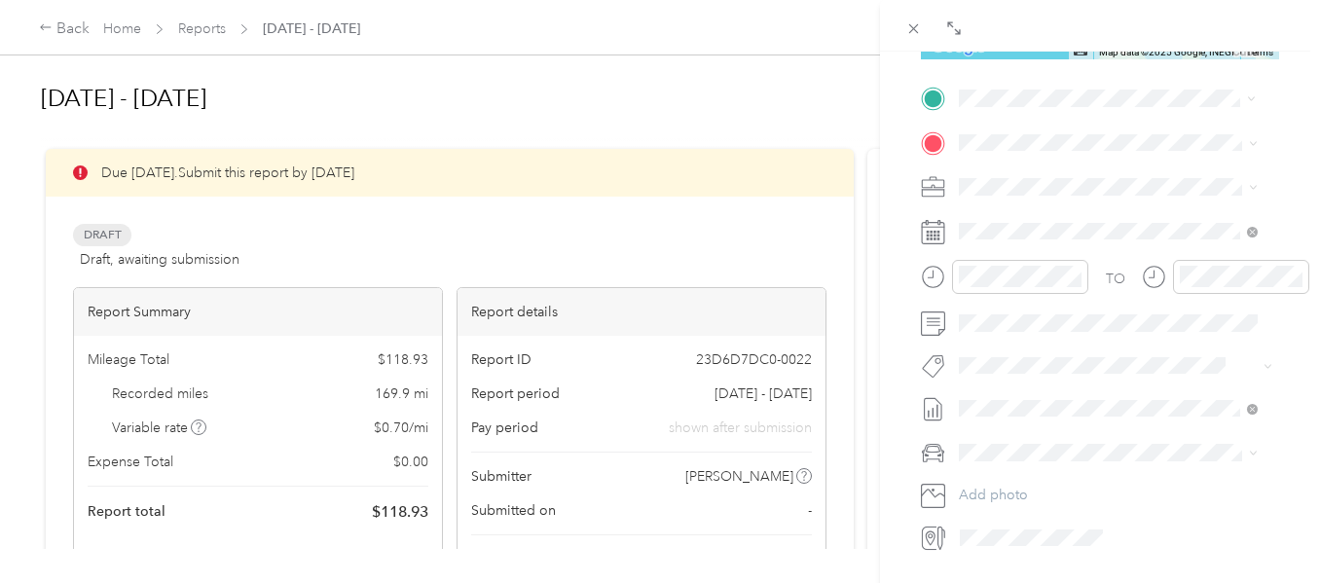
click at [1064, 191] on div "TEAM Meadow Manor [STREET_ADDRESS][US_STATE]" at bounding box center [1102, 190] width 212 height 48
click at [1094, 382] on strong "Main Street Apartments" at bounding box center [1139, 373] width 152 height 18
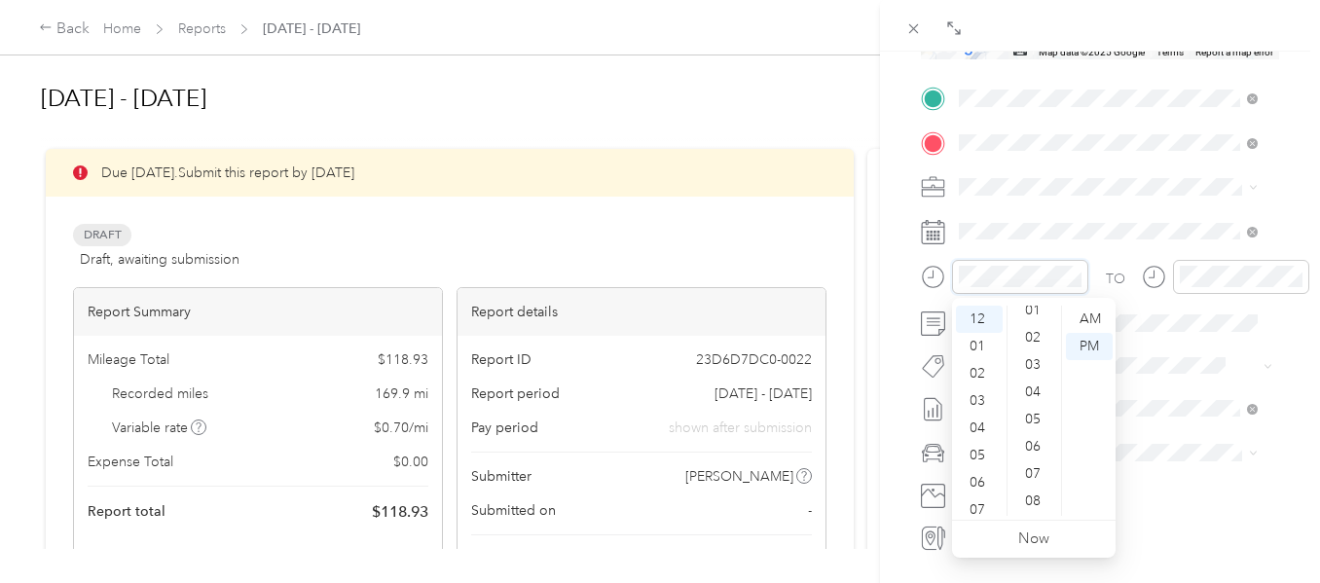
scroll to position [0, 0]
click at [1037, 365] on div "02" at bounding box center [1034, 373] width 47 height 27
click at [1087, 341] on div "PM" at bounding box center [1089, 346] width 47 height 27
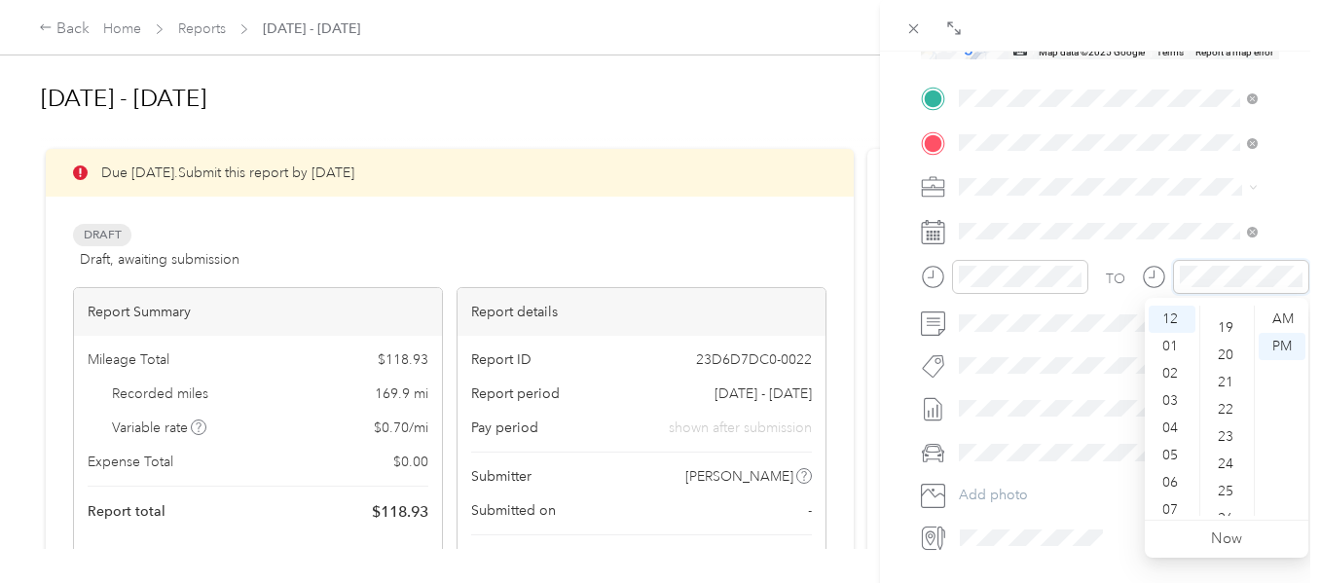
scroll to position [436, 0]
click at [1229, 418] on div "20" at bounding box center [1227, 428] width 47 height 27
click at [1283, 341] on div "PM" at bounding box center [1282, 346] width 47 height 27
click at [1010, 485] on span "Chrysler pt cruiser" at bounding box center [1022, 485] width 112 height 17
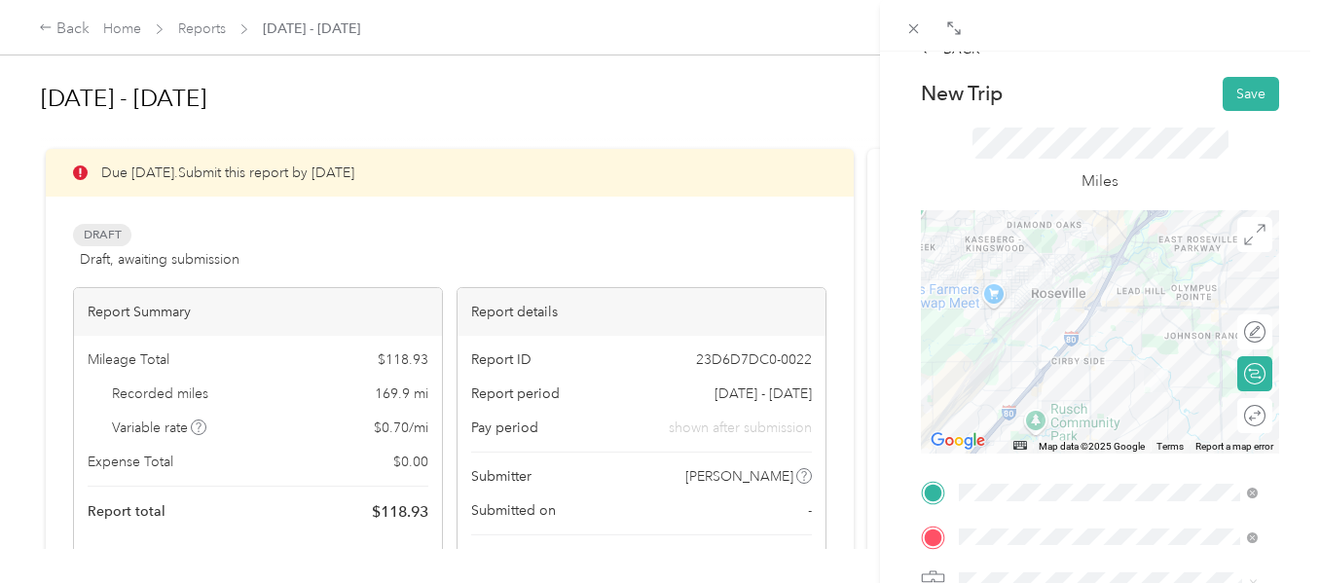
scroll to position [39, 0]
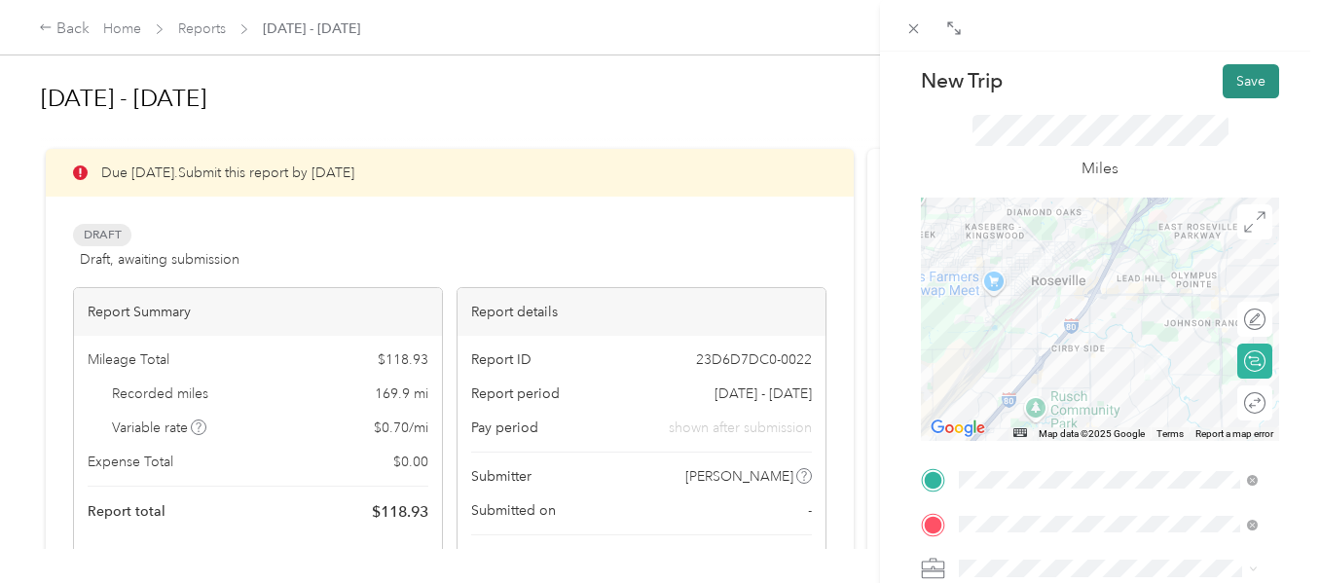
click at [1235, 72] on button "Save" at bounding box center [1251, 81] width 56 height 34
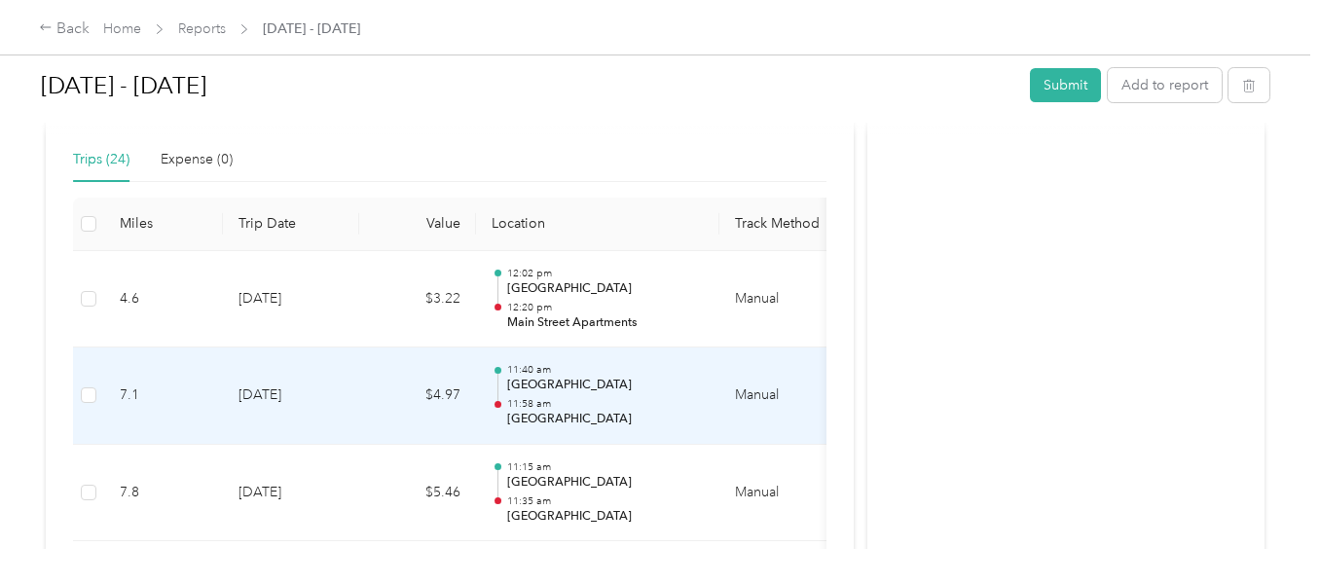
scroll to position [487, 0]
